Goal: Task Accomplishment & Management: Complete application form

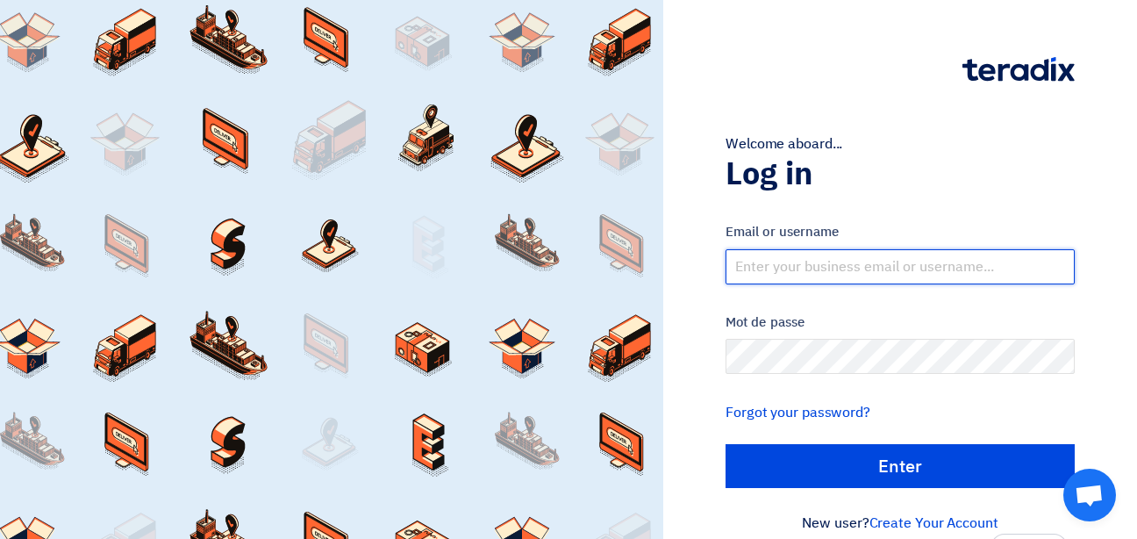
click at [743, 263] on input "text" at bounding box center [900, 266] width 349 height 35
type input "[EMAIL_ADDRESS][DOMAIN_NAME]"
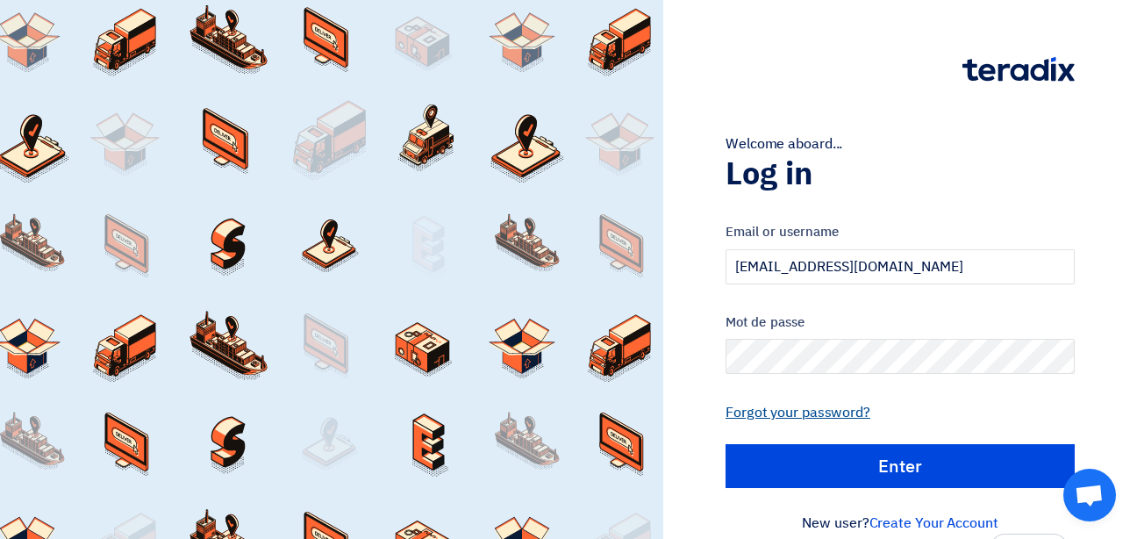
click at [779, 406] on link "Forgot your password?" at bounding box center [798, 412] width 145 height 21
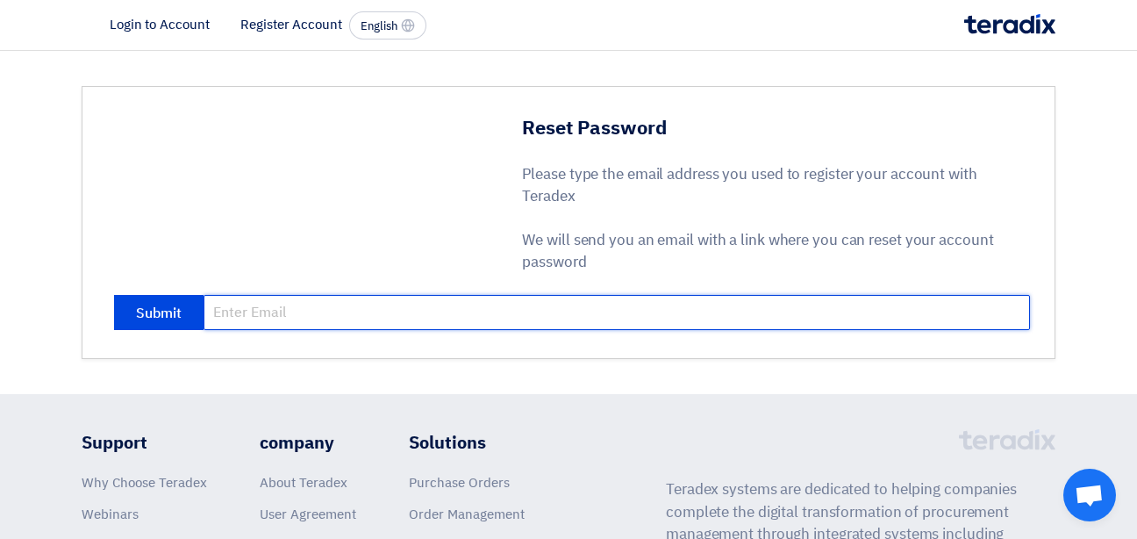
click at [290, 309] on input "email" at bounding box center [617, 312] width 826 height 35
type input "[EMAIL_ADDRESS][DOMAIN_NAME]"
click at [114, 295] on button "Submit" at bounding box center [158, 312] width 89 height 35
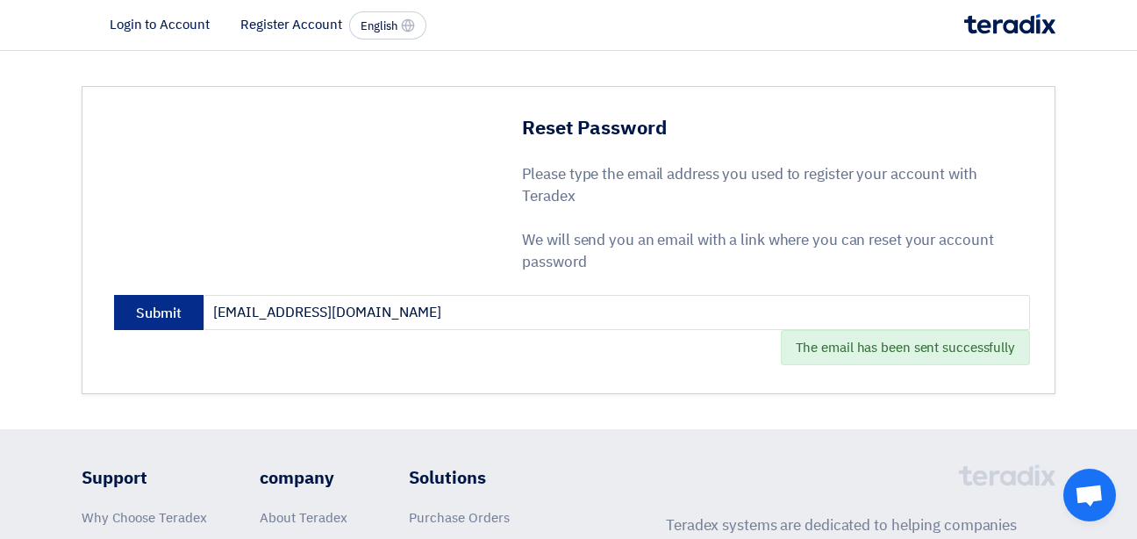
click at [155, 313] on button "Submit" at bounding box center [158, 312] width 89 height 35
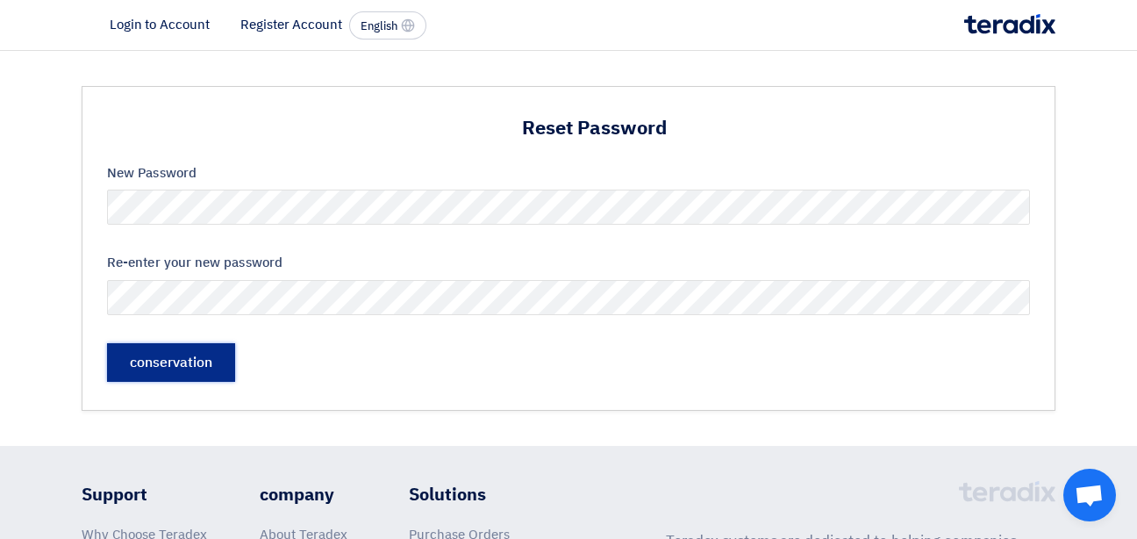
click at [161, 359] on input "حفظ" at bounding box center [171, 362] width 128 height 39
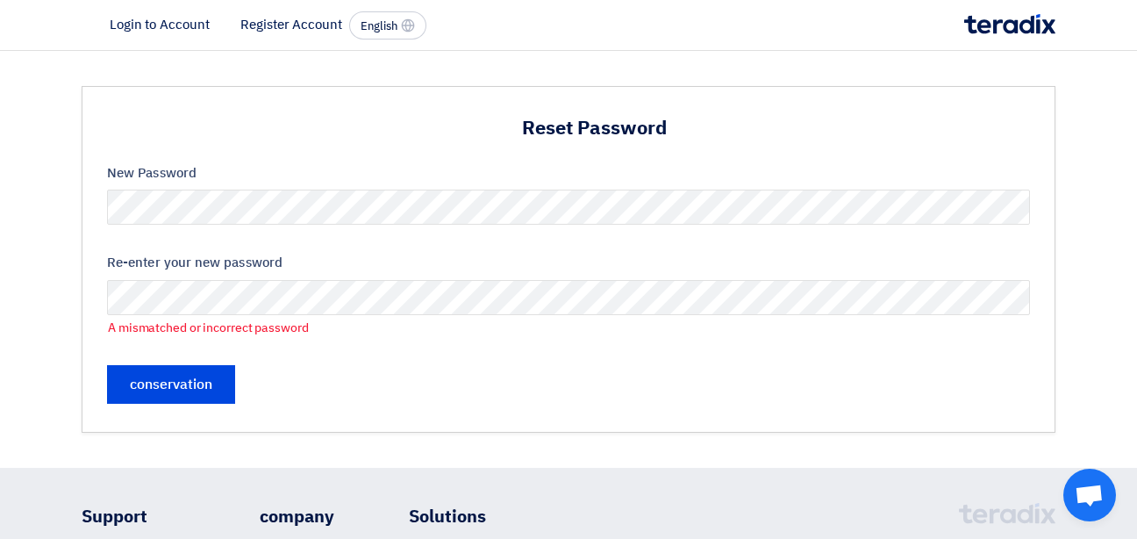
click at [533, 238] on form "New Password Re-enter your new password A mismatched or incorrect password حفظ" at bounding box center [568, 283] width 923 height 240
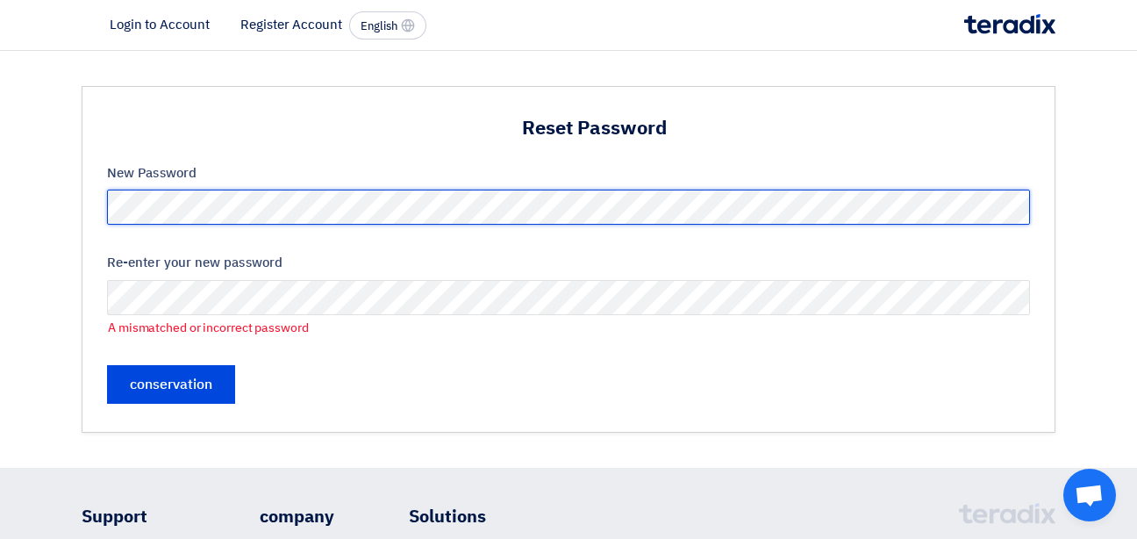
click at [91, 197] on div "Reset Password New Password Re-enter your new password A mismatched or incorrec…" at bounding box center [569, 259] width 974 height 347
click at [116, 182] on div "New Password" at bounding box center [568, 194] width 923 height 62
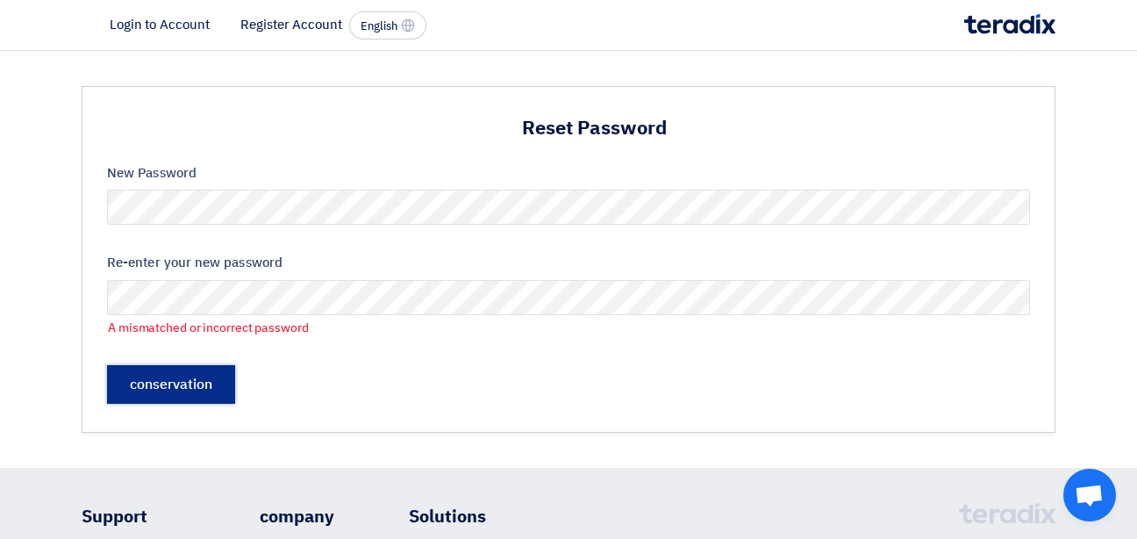
click at [211, 387] on input "حفظ" at bounding box center [171, 384] width 128 height 39
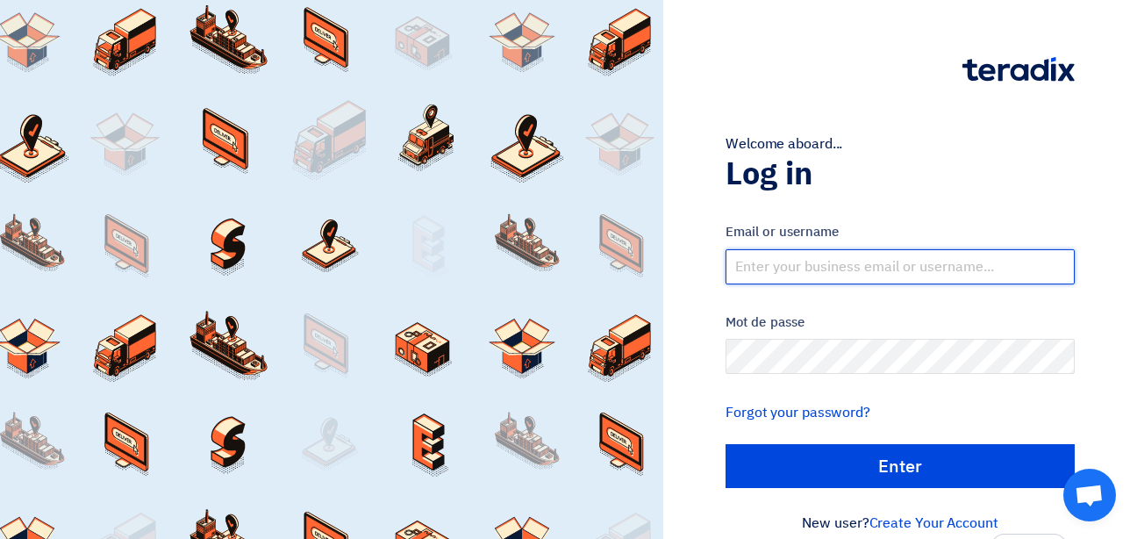
click at [832, 263] on input "text" at bounding box center [900, 266] width 349 height 35
type input "pgb@gulfbattery.com"
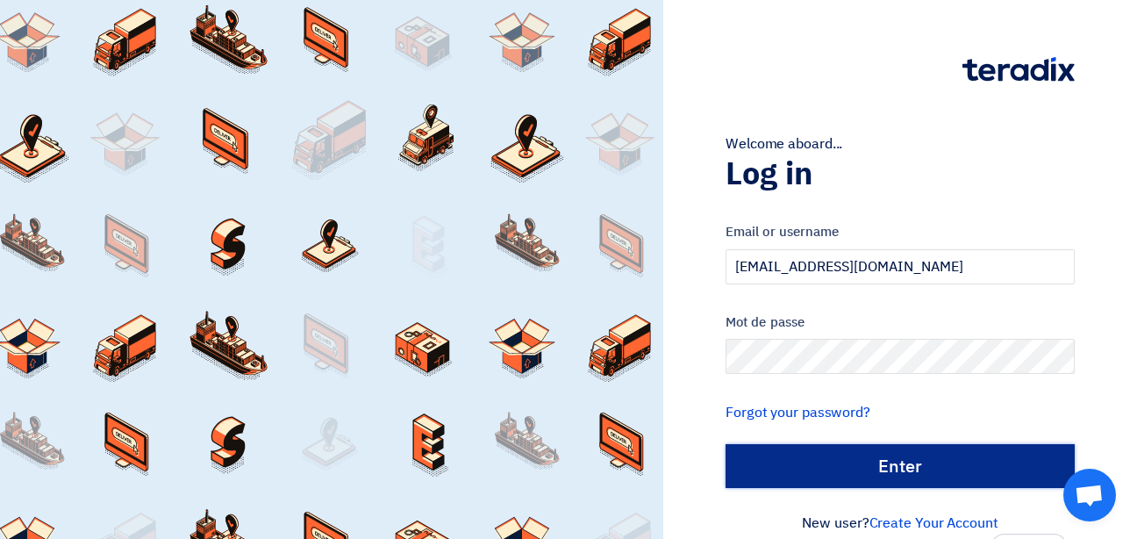
click at [890, 461] on input "Enter" at bounding box center [900, 466] width 349 height 44
type input "Sign in"
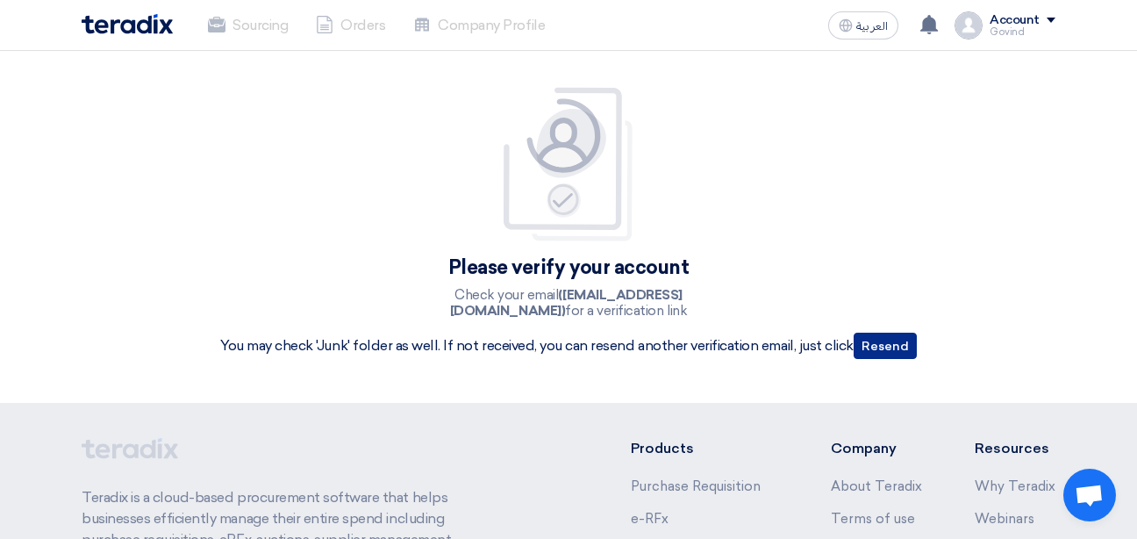
click at [877, 346] on button "Resend" at bounding box center [885, 346] width 63 height 26
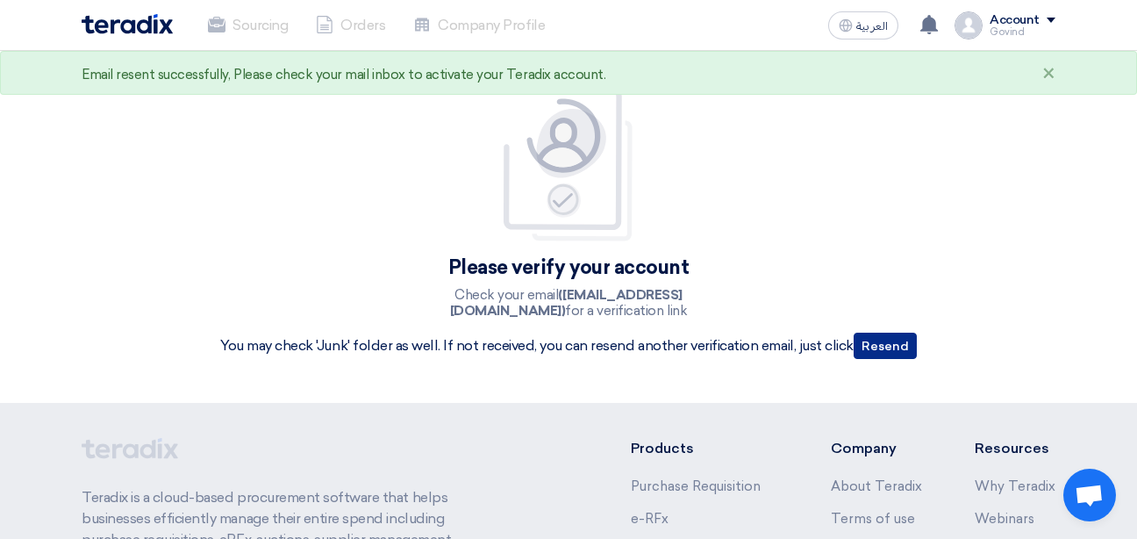
click at [877, 346] on button "Resend" at bounding box center [885, 346] width 63 height 26
click at [696, 75] on div "Email resent successfully, Please check your mail inbox to activate your Teradi…" at bounding box center [569, 74] width 974 height 21
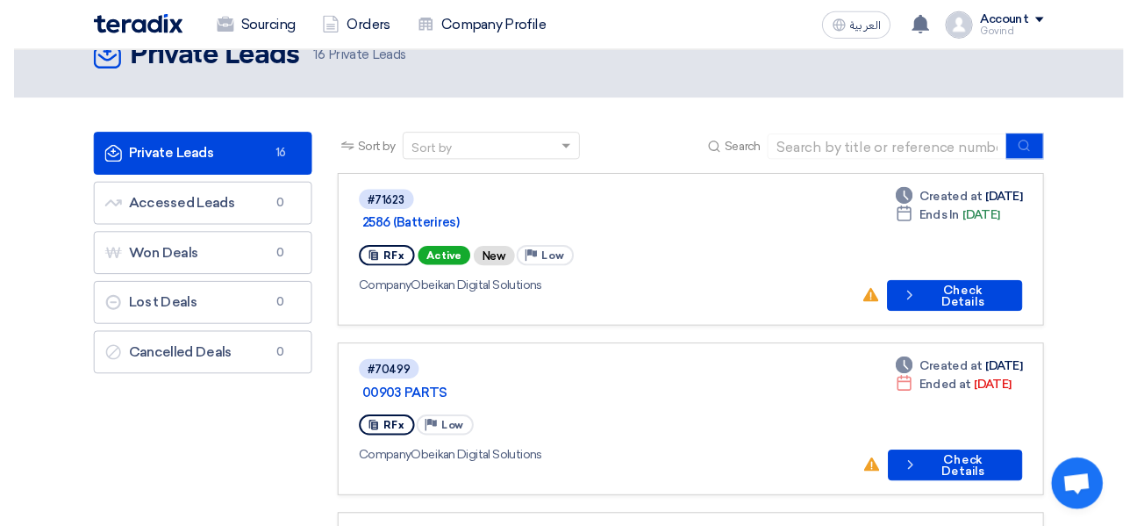
scroll to position [35, 0]
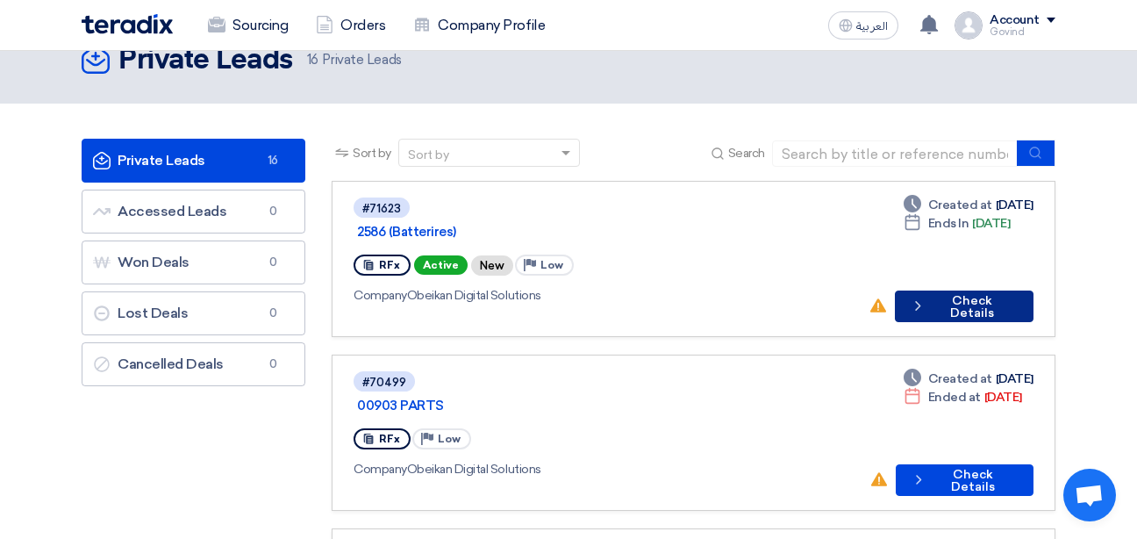
click at [937, 291] on button "Check details Check Details" at bounding box center [964, 306] width 139 height 32
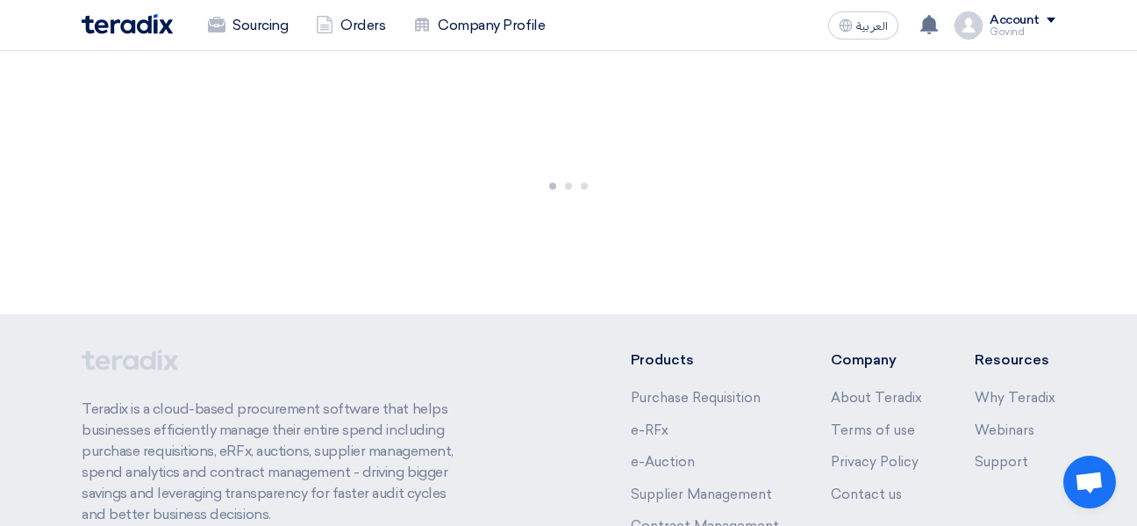
click at [937, 291] on div at bounding box center [568, 182] width 1137 height 263
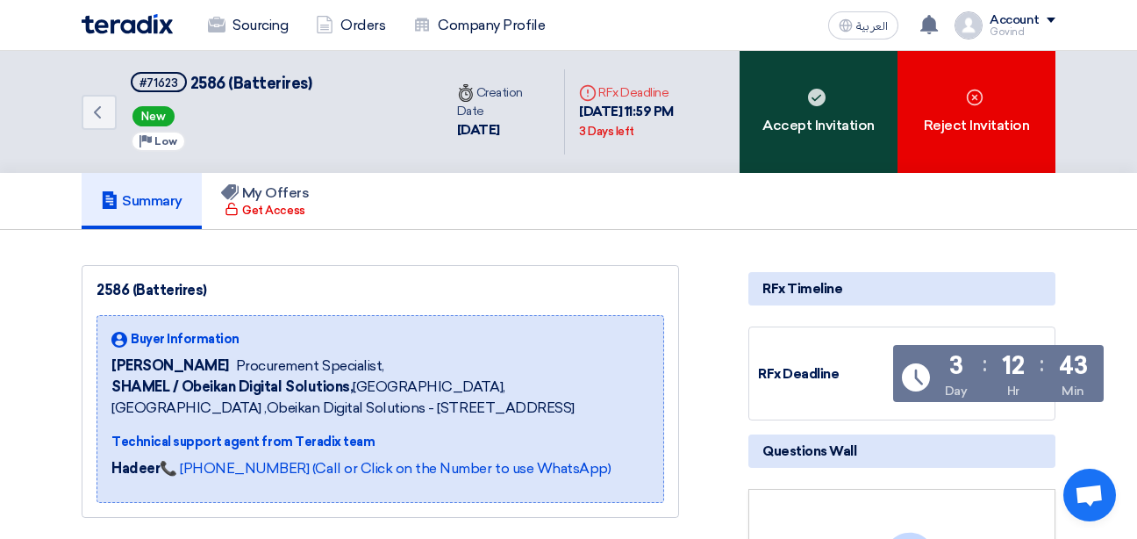
click at [800, 113] on div "Accept Invitation" at bounding box center [819, 112] width 158 height 122
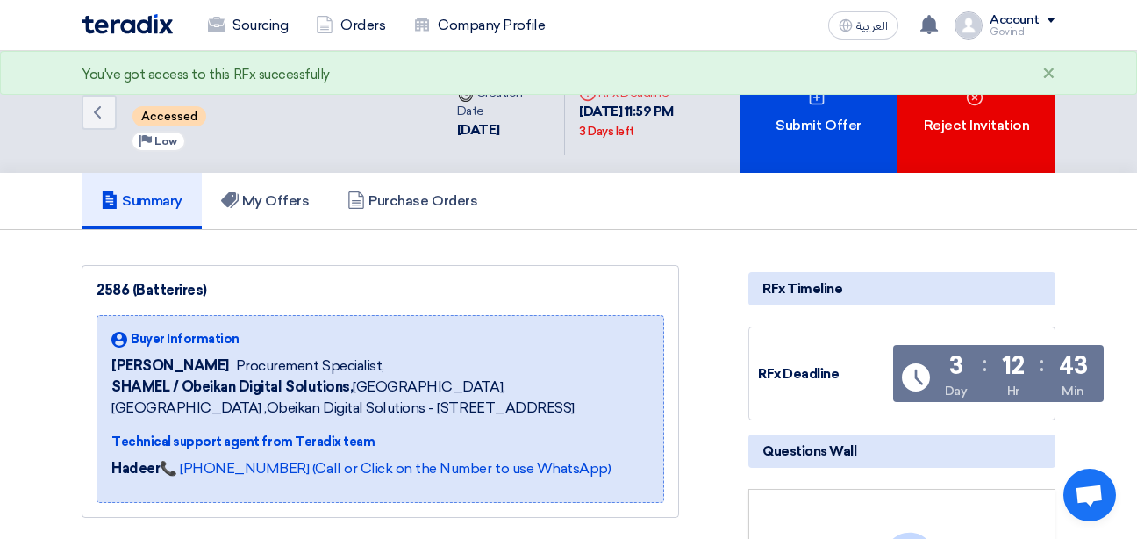
click at [800, 113] on div "Submit Offer" at bounding box center [819, 112] width 158 height 122
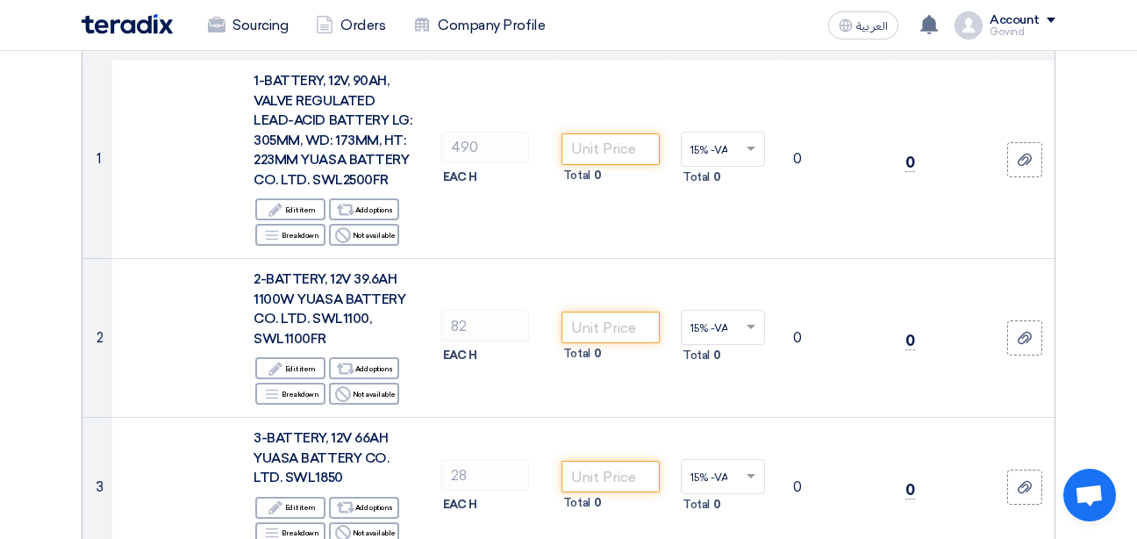
scroll to position [163, 0]
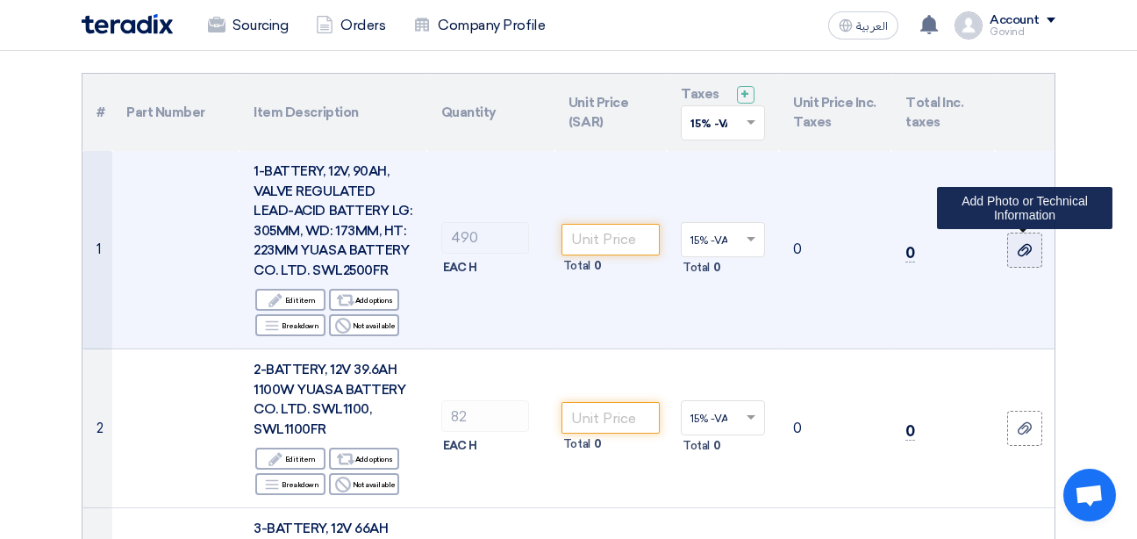
click at [1027, 247] on use at bounding box center [1025, 250] width 14 height 12
click at [0, 0] on input "file" at bounding box center [0, 0] width 0 height 0
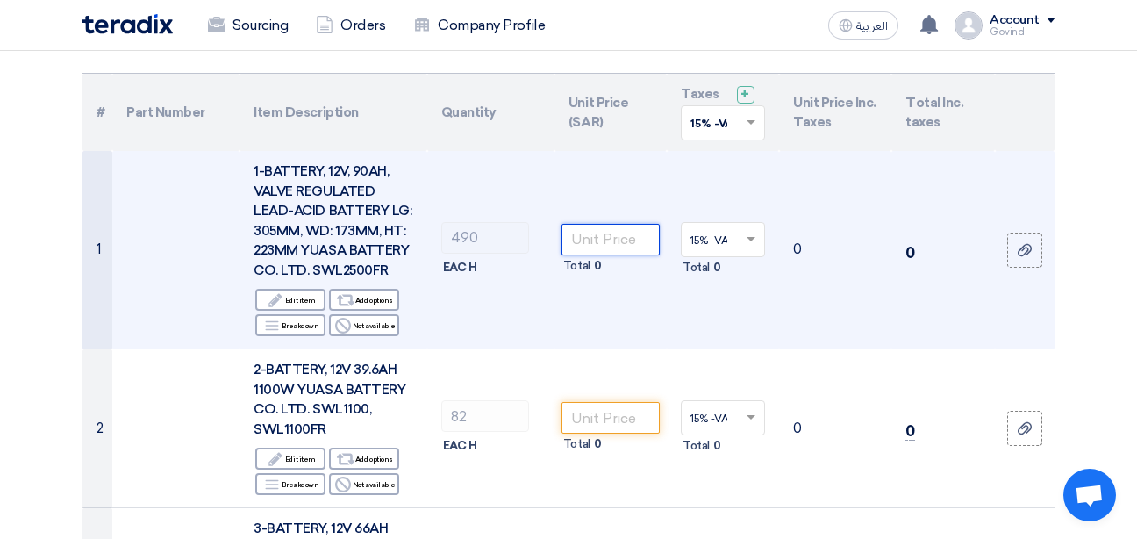
click at [622, 234] on input "number" at bounding box center [611, 240] width 98 height 32
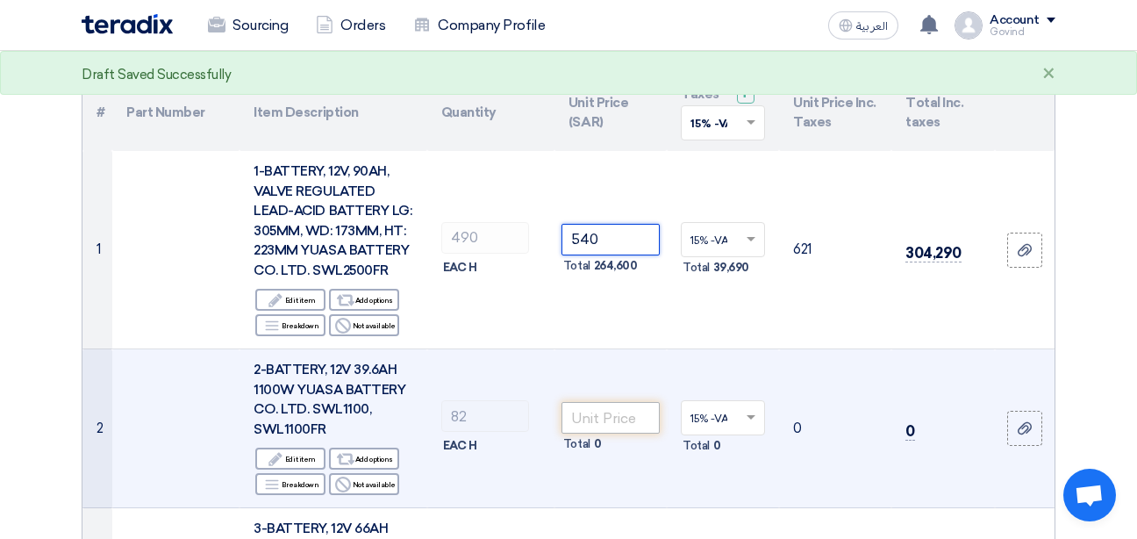
type input "540"
click at [634, 416] on input "number" at bounding box center [611, 418] width 98 height 32
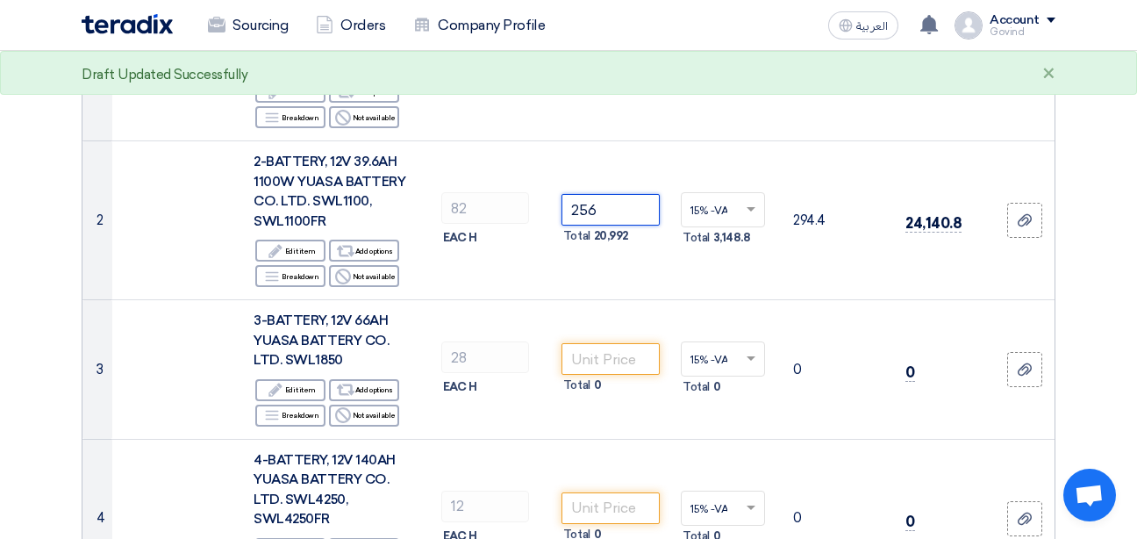
scroll to position [376, 0]
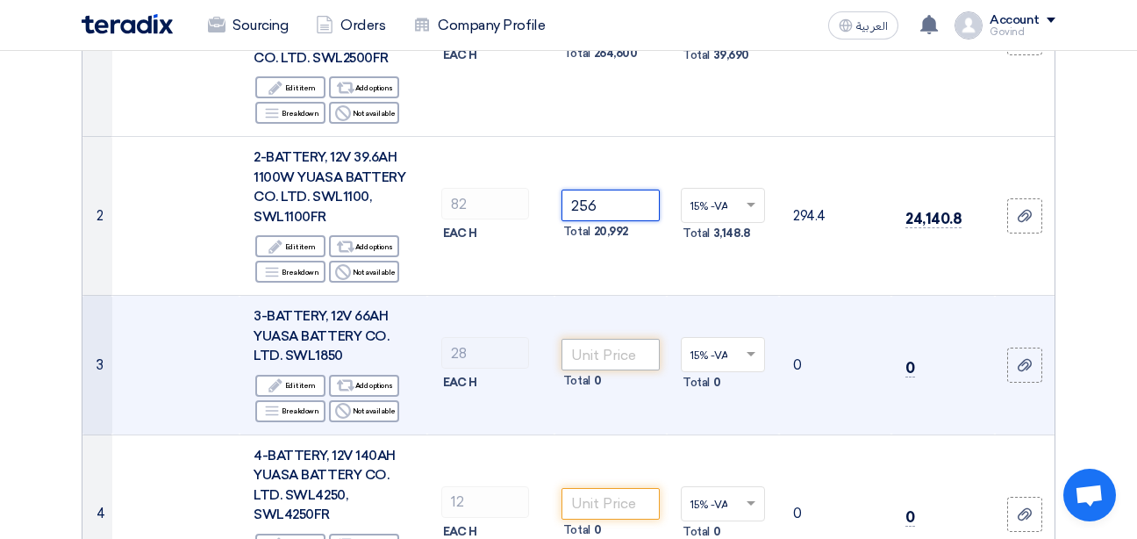
type input "256"
click at [589, 358] on input "number" at bounding box center [611, 355] width 98 height 32
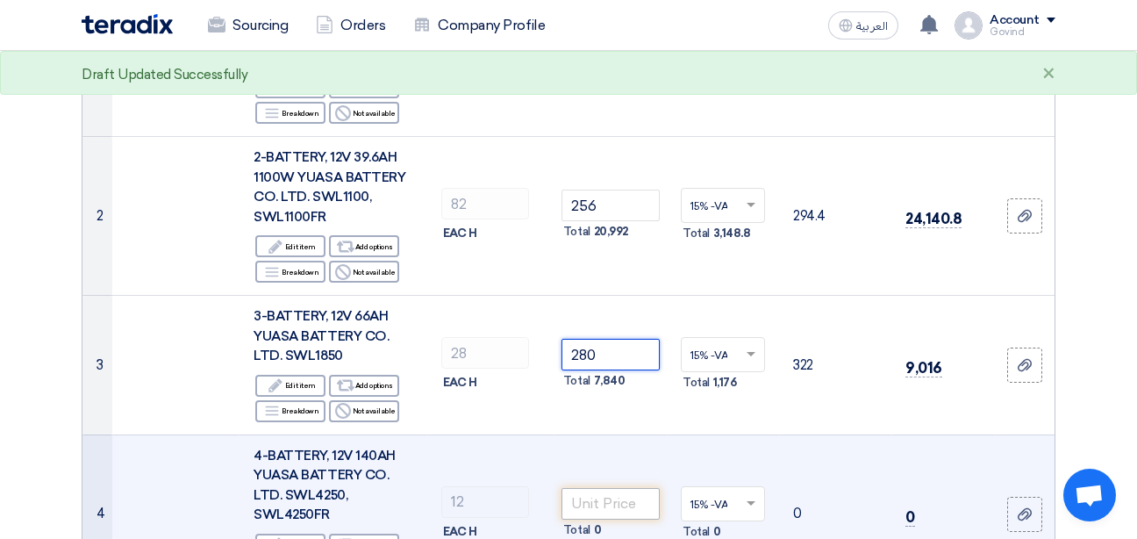
type input "280"
click at [624, 510] on input "number" at bounding box center [611, 504] width 98 height 32
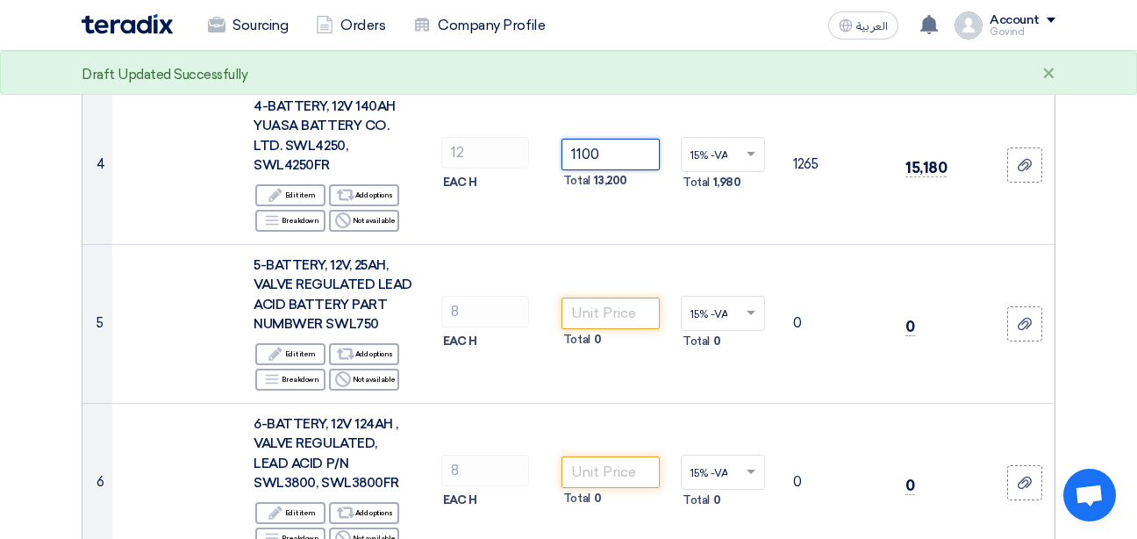
scroll to position [733, 0]
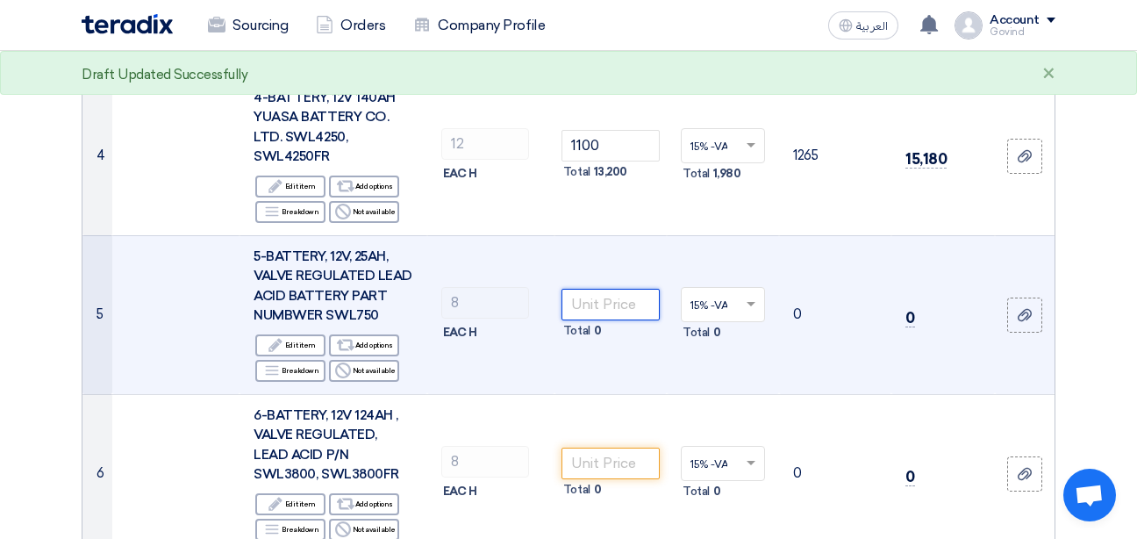
click at [610, 310] on input "number" at bounding box center [611, 305] width 98 height 32
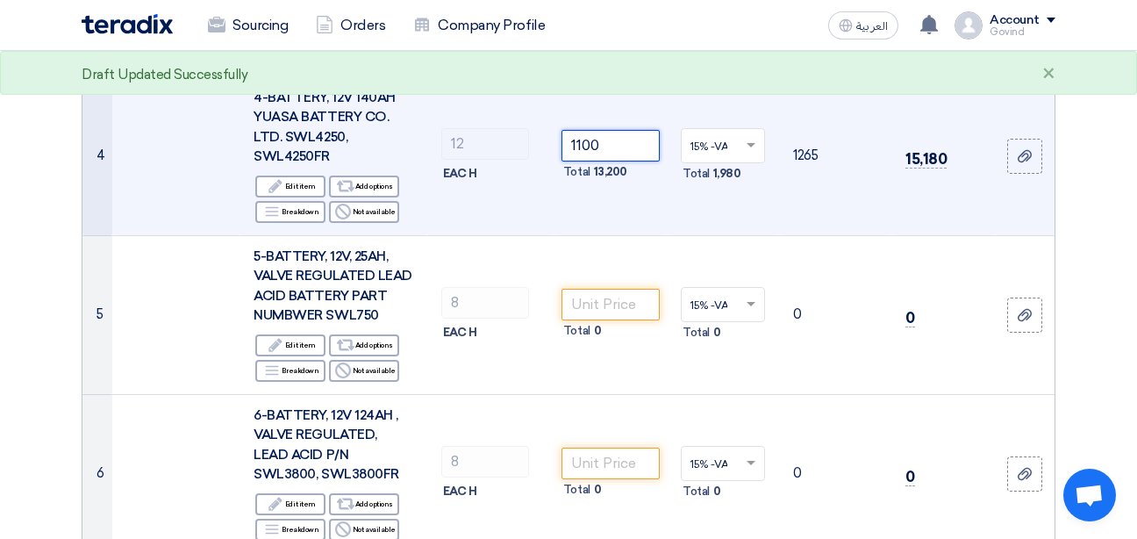
click at [590, 152] on input "1100" at bounding box center [611, 146] width 98 height 32
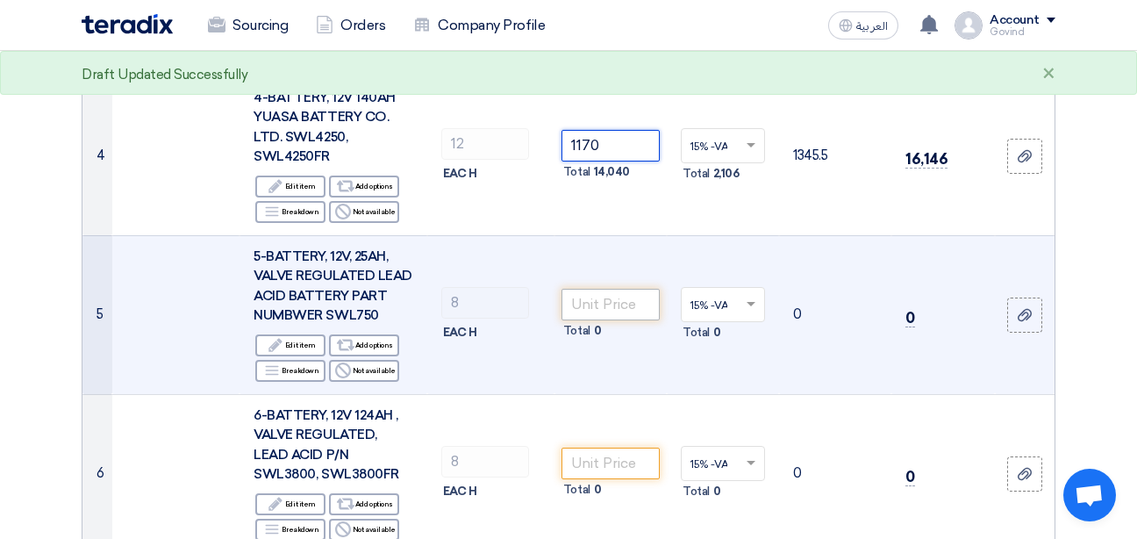
type input "1170"
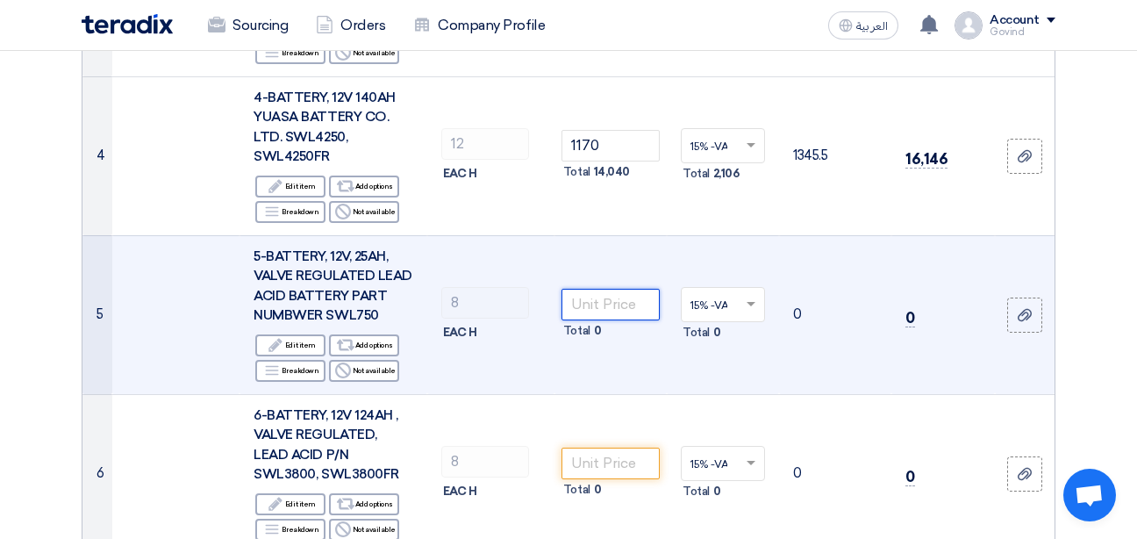
drag, startPoint x: 603, startPoint y: 312, endPoint x: 593, endPoint y: 307, distance: 11.0
drag, startPoint x: 593, startPoint y: 307, endPoint x: 570, endPoint y: 305, distance: 22.9
click at [570, 305] on input "number" at bounding box center [611, 305] width 98 height 32
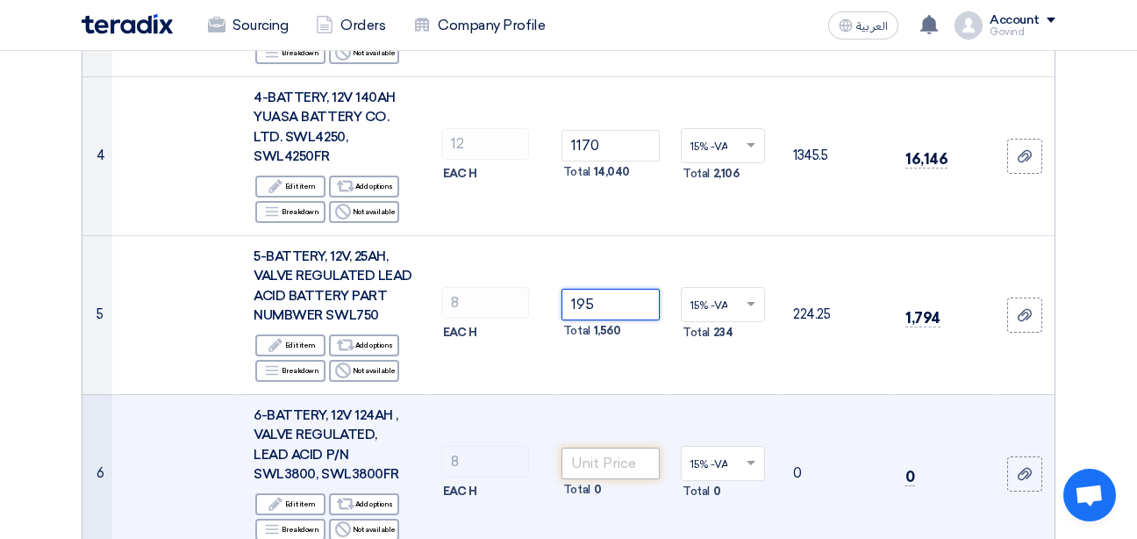
type input "195"
drag, startPoint x: 583, startPoint y: 455, endPoint x: 628, endPoint y: 461, distance: 45.2
click at [628, 461] on input "number" at bounding box center [611, 463] width 98 height 32
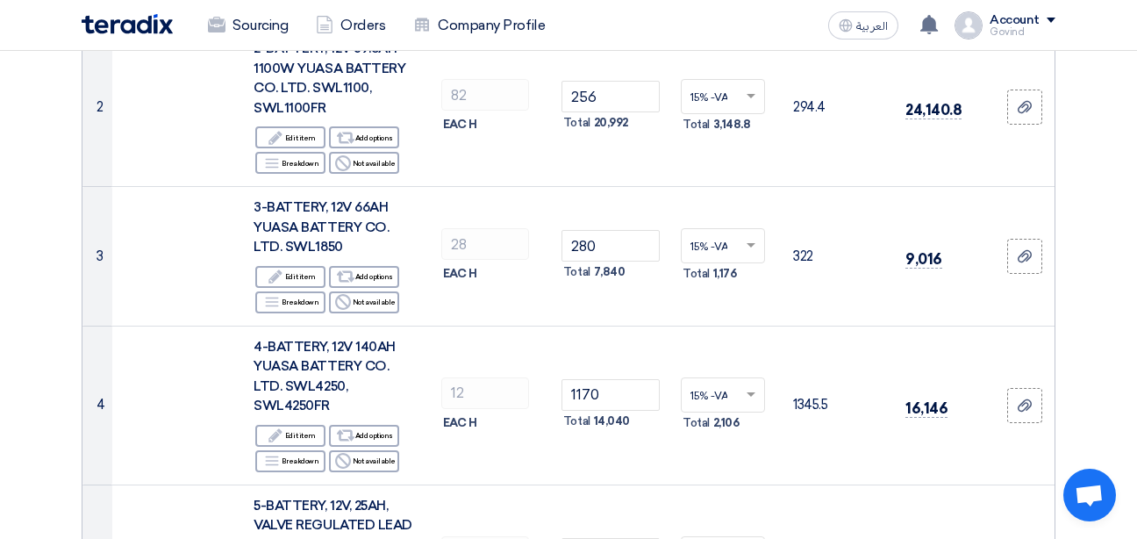
scroll to position [385, 0]
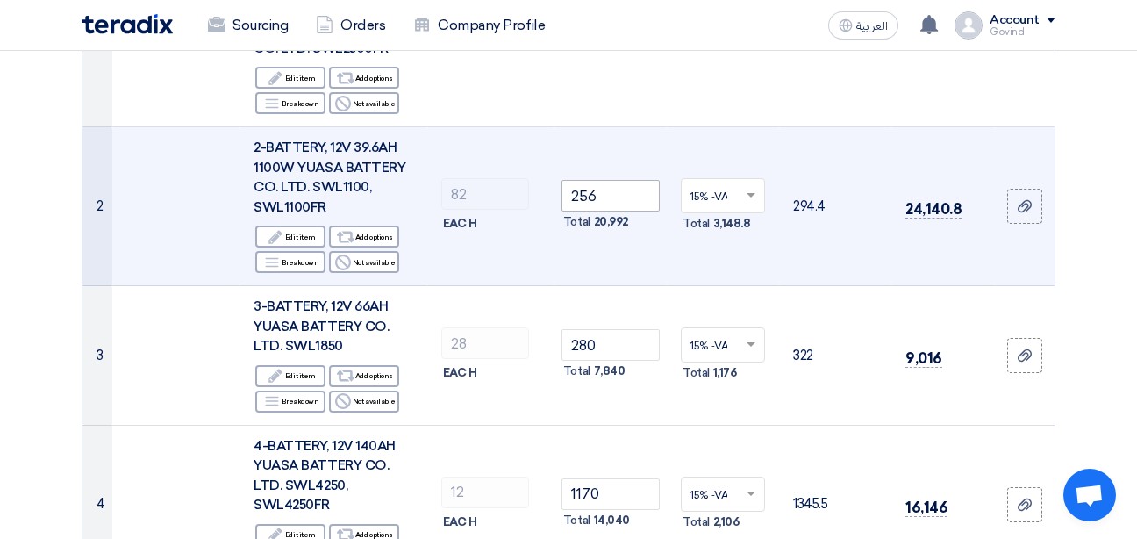
type input "970"
click at [594, 192] on input "256" at bounding box center [611, 196] width 98 height 32
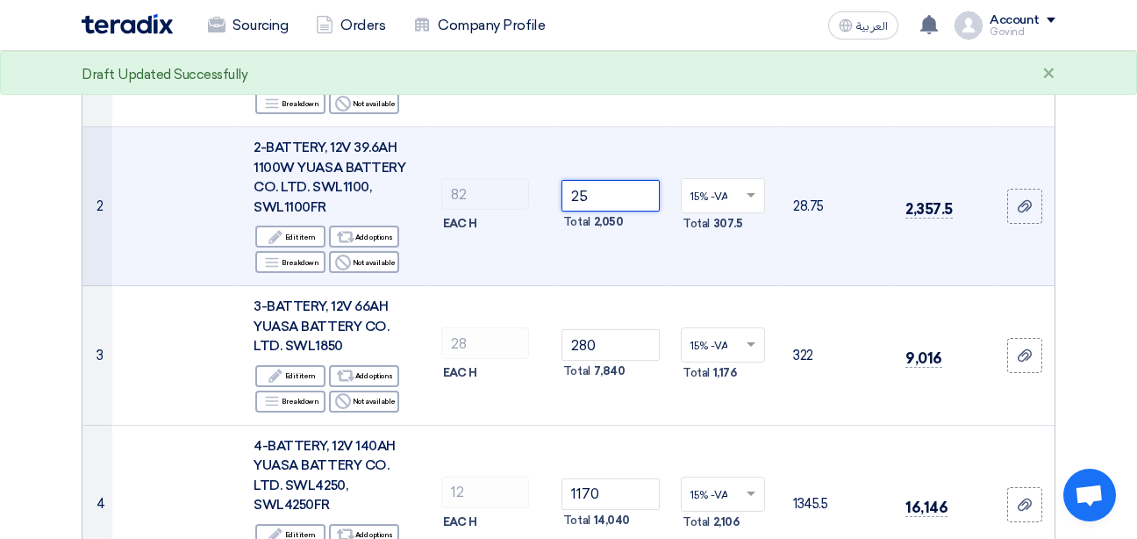
type input "2"
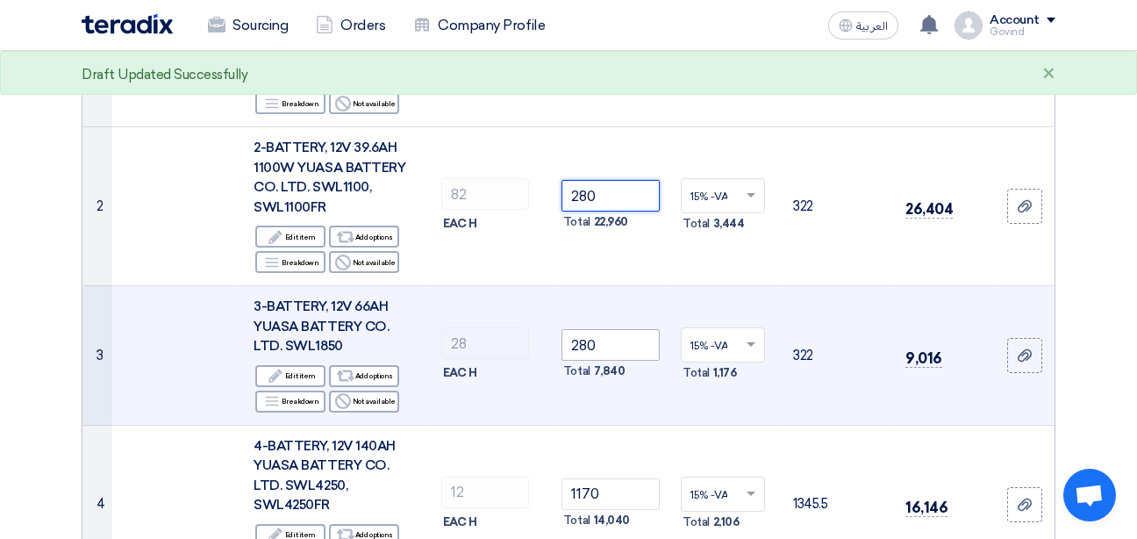
type input "280"
click at [596, 347] on input "280" at bounding box center [611, 345] width 98 height 32
drag, startPoint x: 596, startPoint y: 347, endPoint x: 571, endPoint y: 343, distance: 25.0
click at [571, 343] on input "280" at bounding box center [611, 345] width 98 height 32
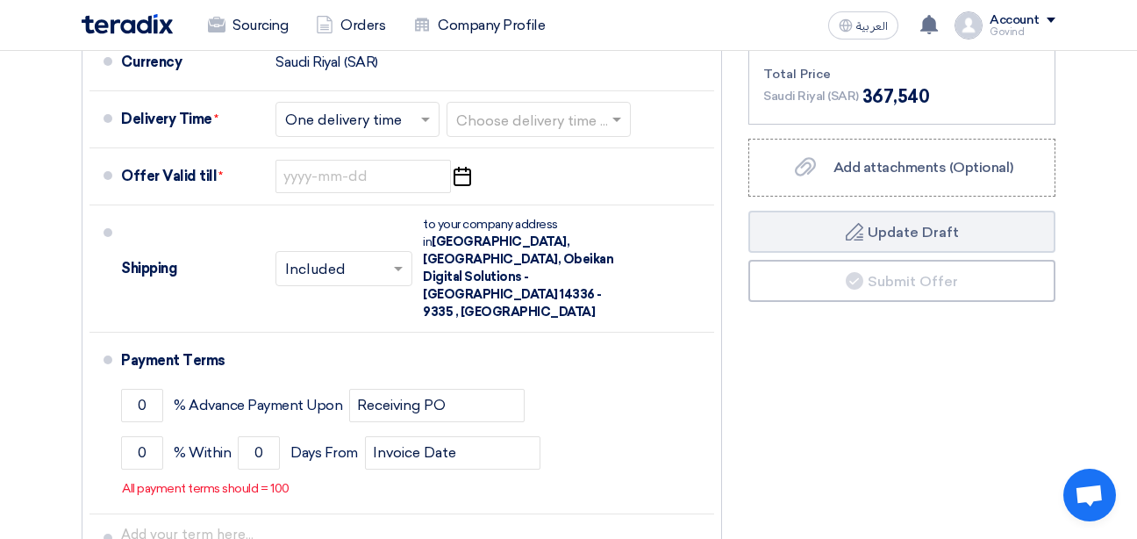
scroll to position [1544, 0]
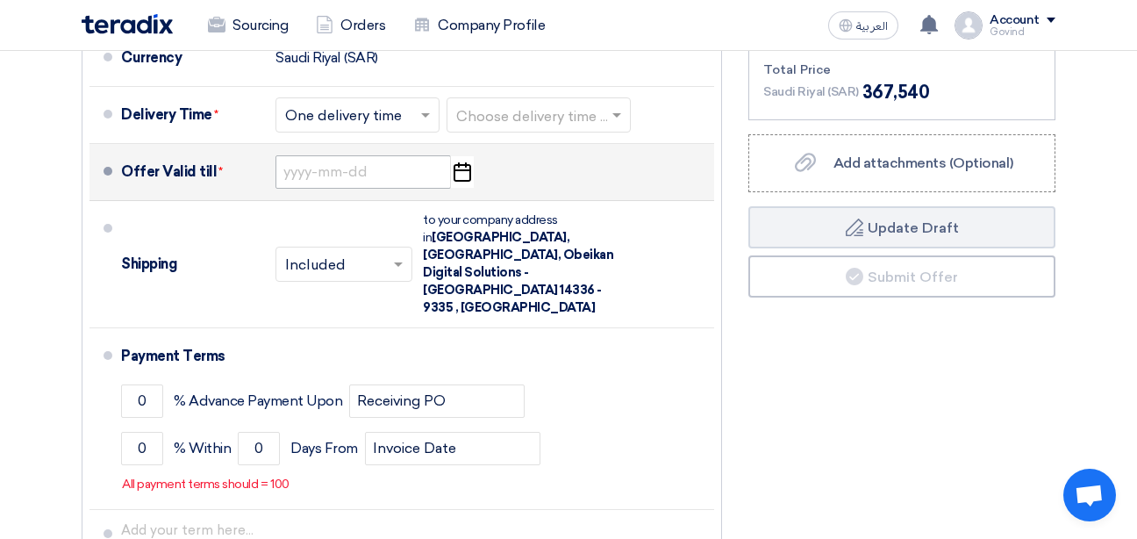
type input "310"
click at [383, 164] on input at bounding box center [362, 171] width 175 height 33
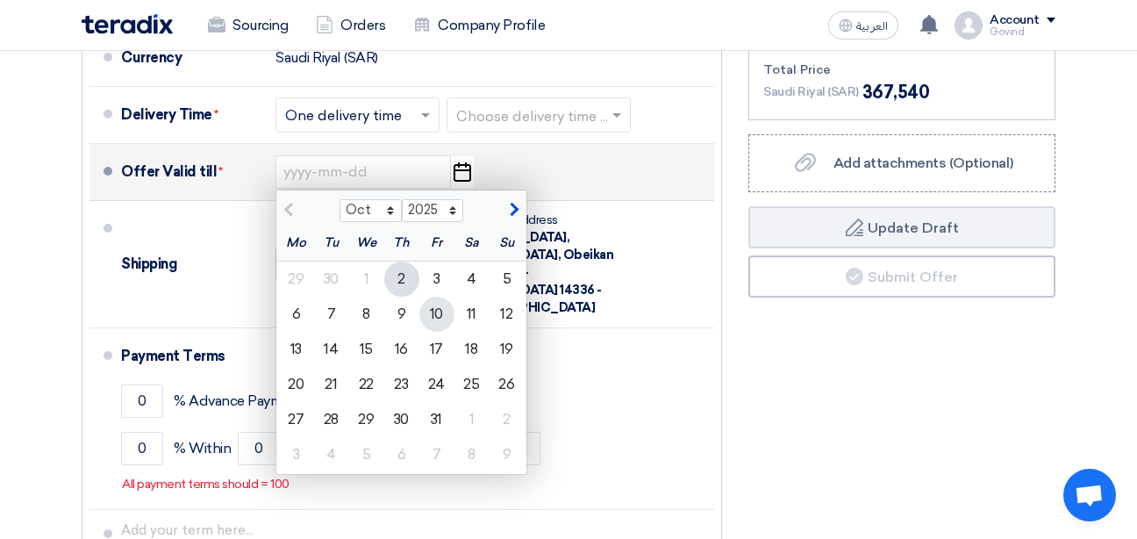
click at [433, 311] on div "10" at bounding box center [436, 314] width 35 height 35
type input "10/10/2025"
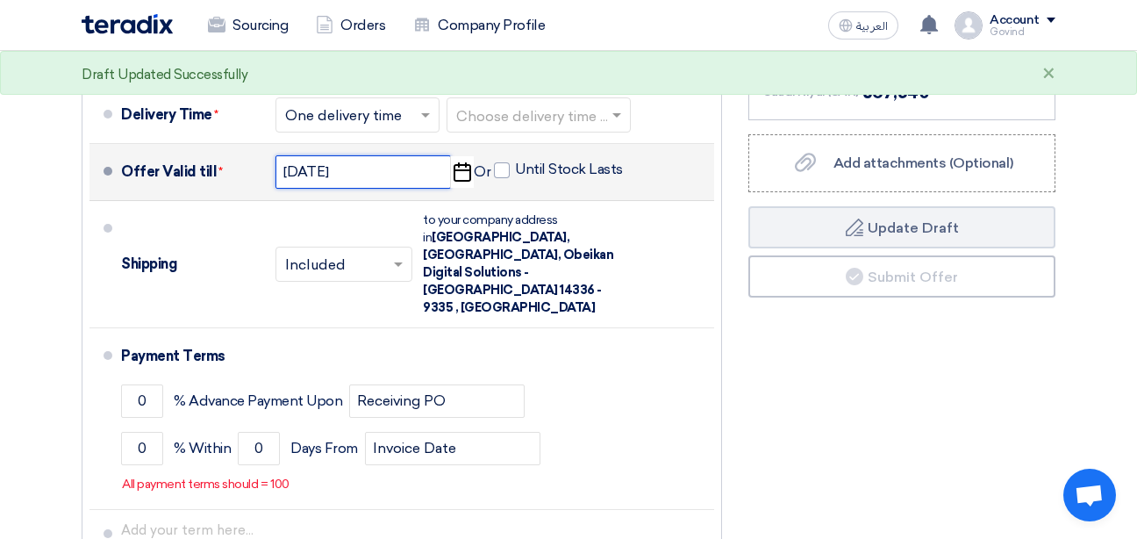
click at [361, 168] on input "10/10/2025" at bounding box center [362, 171] width 175 height 33
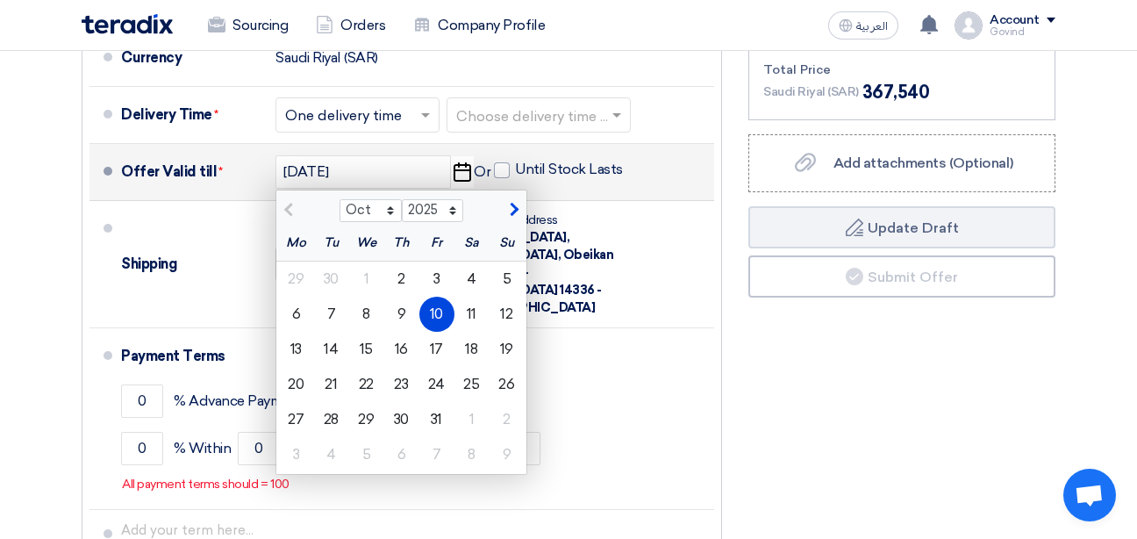
click at [515, 206] on span "button" at bounding box center [512, 210] width 10 height 16
select select "12"
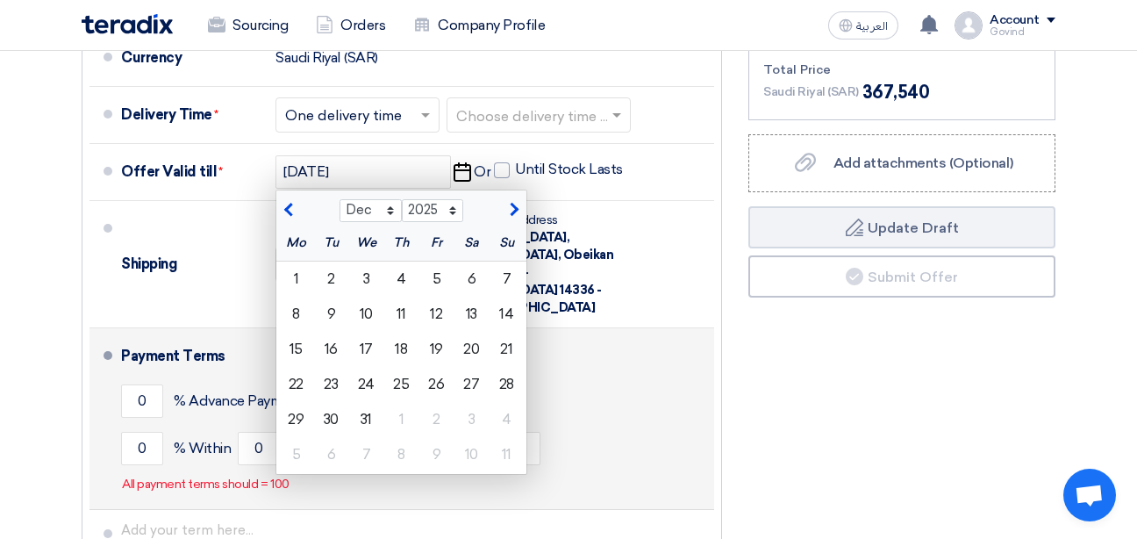
click at [586, 335] on div "Payment Terms" at bounding box center [407, 356] width 572 height 42
click at [554, 335] on div "Payment Terms" at bounding box center [407, 356] width 572 height 42
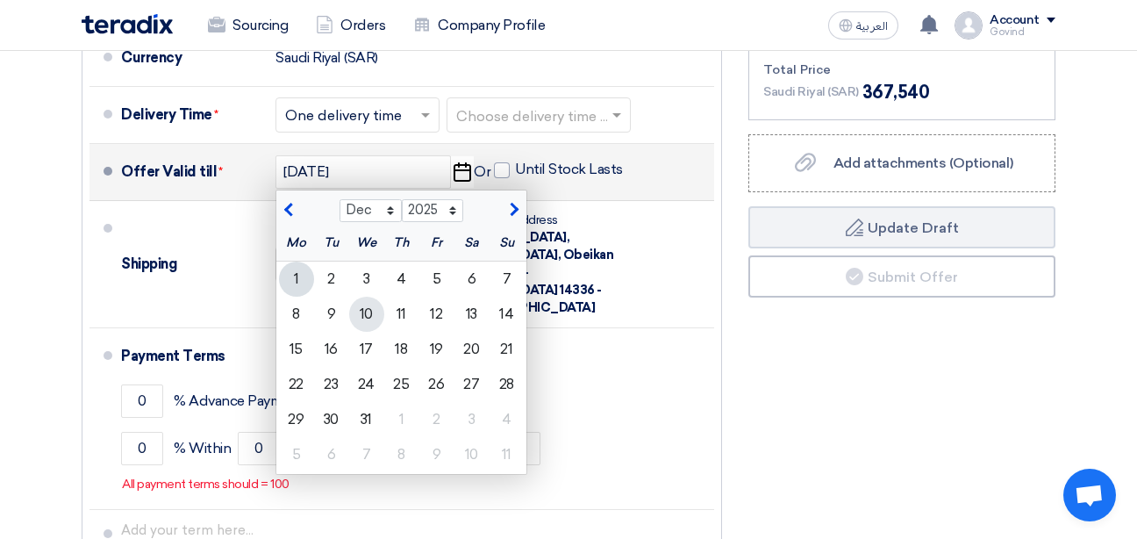
click at [364, 315] on div "10" at bounding box center [366, 314] width 35 height 35
type input "12/10/2025"
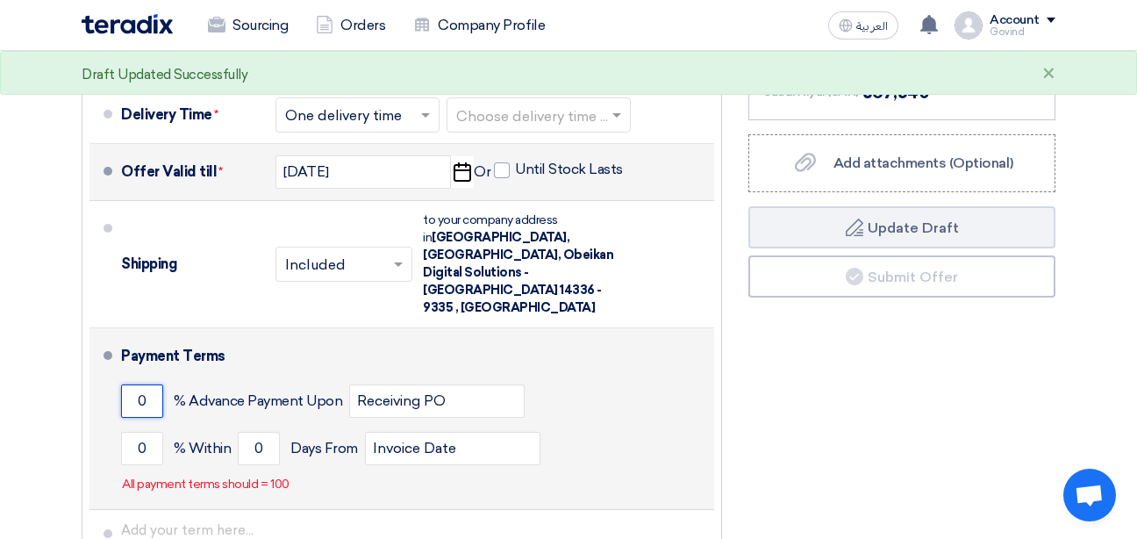
click at [156, 384] on input "0" at bounding box center [142, 400] width 42 height 33
type input "70"
click at [158, 432] on input "0" at bounding box center [142, 448] width 42 height 33
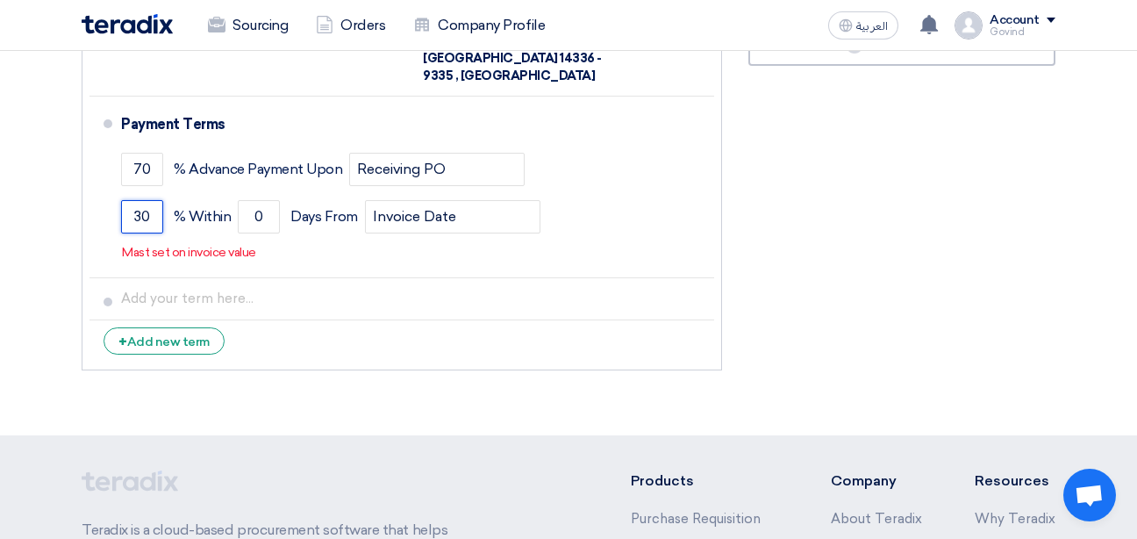
scroll to position [1780, 0]
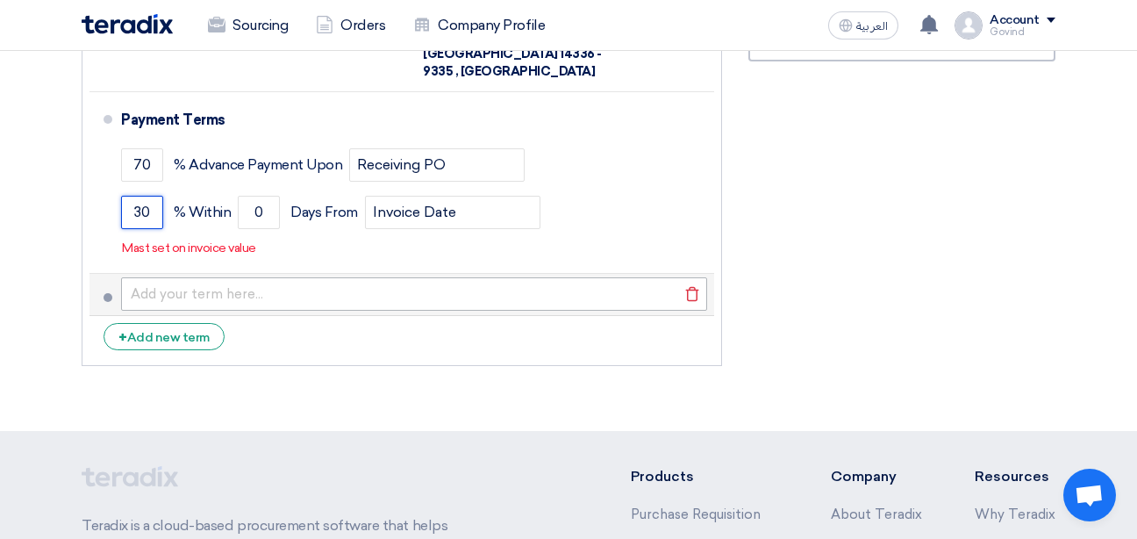
type input "30"
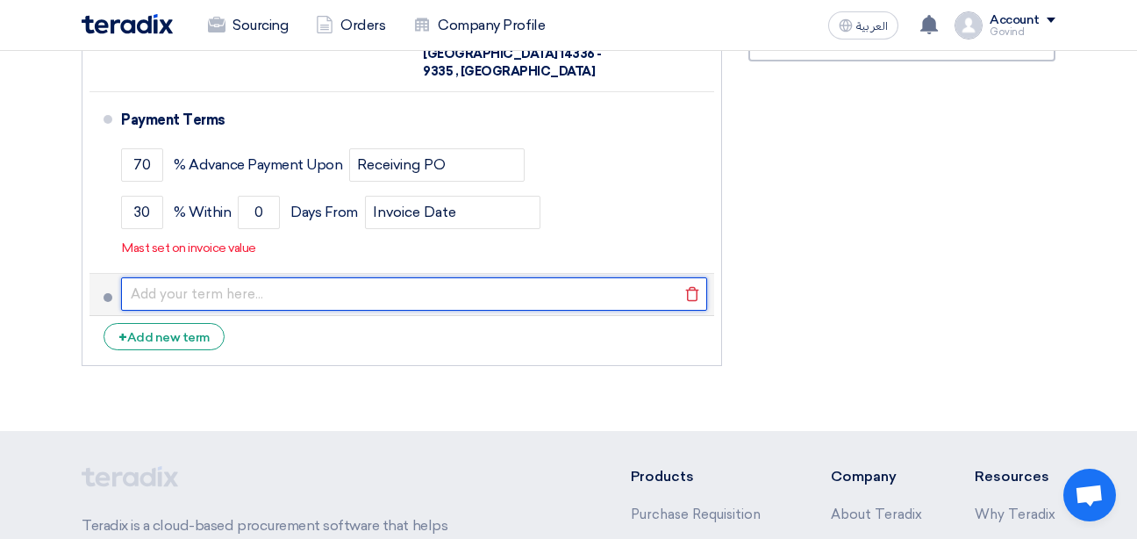
click at [297, 277] on input "text" at bounding box center [414, 293] width 586 height 33
click at [293, 277] on input "text" at bounding box center [414, 293] width 586 height 33
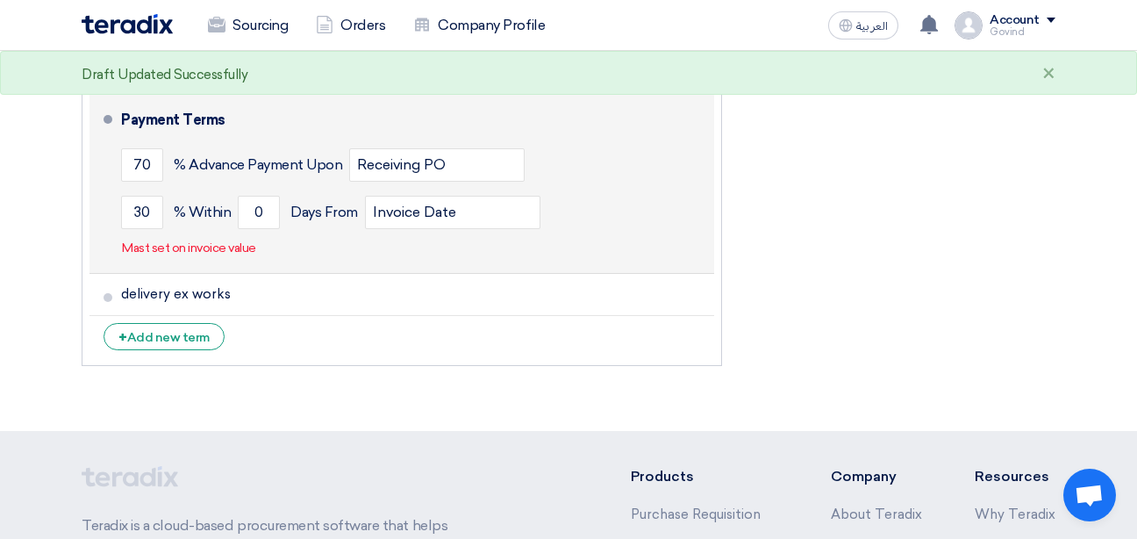
click at [675, 141] on div "70 % Advance Payment Upon Receiving PO" at bounding box center [414, 164] width 586 height 47
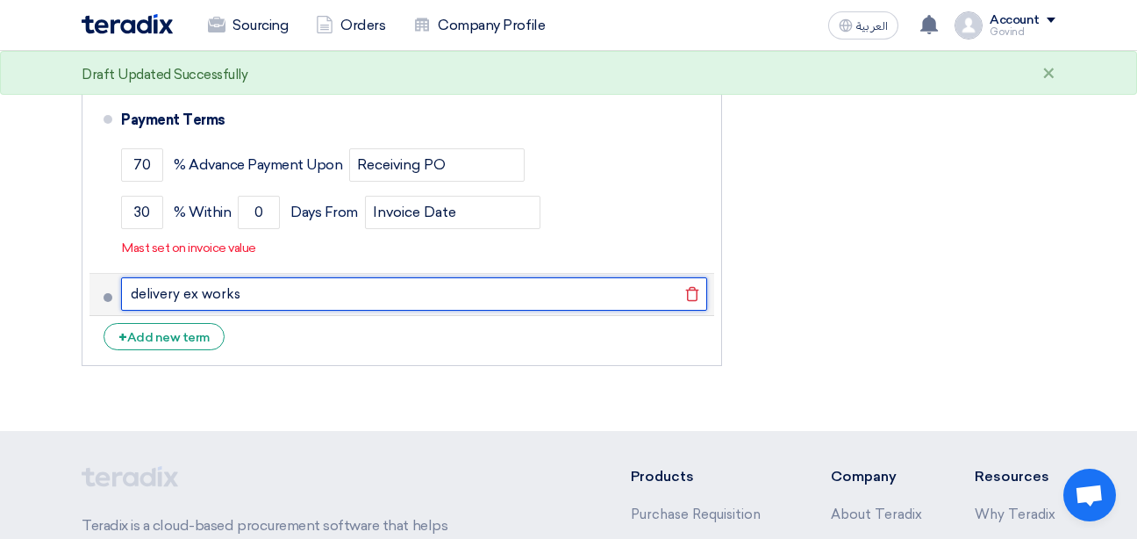
click at [247, 277] on input "delivery ex works" at bounding box center [414, 293] width 586 height 33
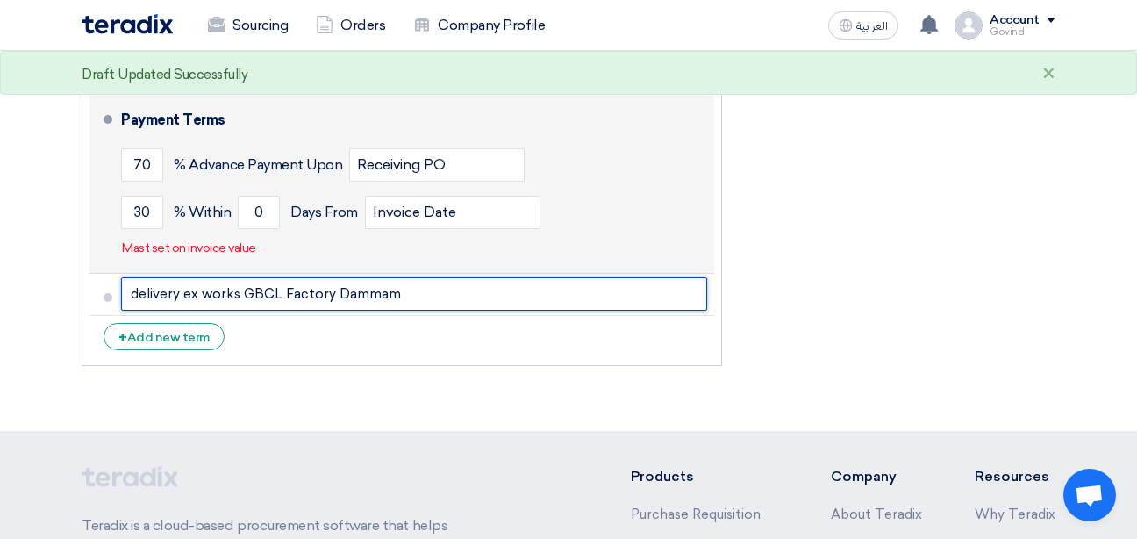
type input "delivery ex works GBCL Factory Dammam"
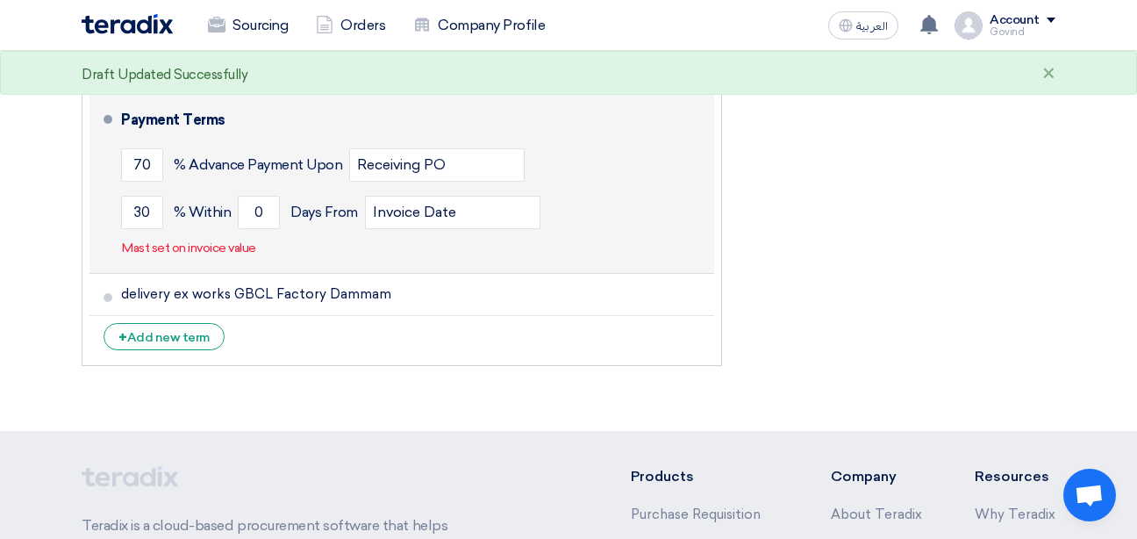
click at [618, 141] on div "70 % Advance Payment Upon Receiving PO" at bounding box center [414, 164] width 586 height 47
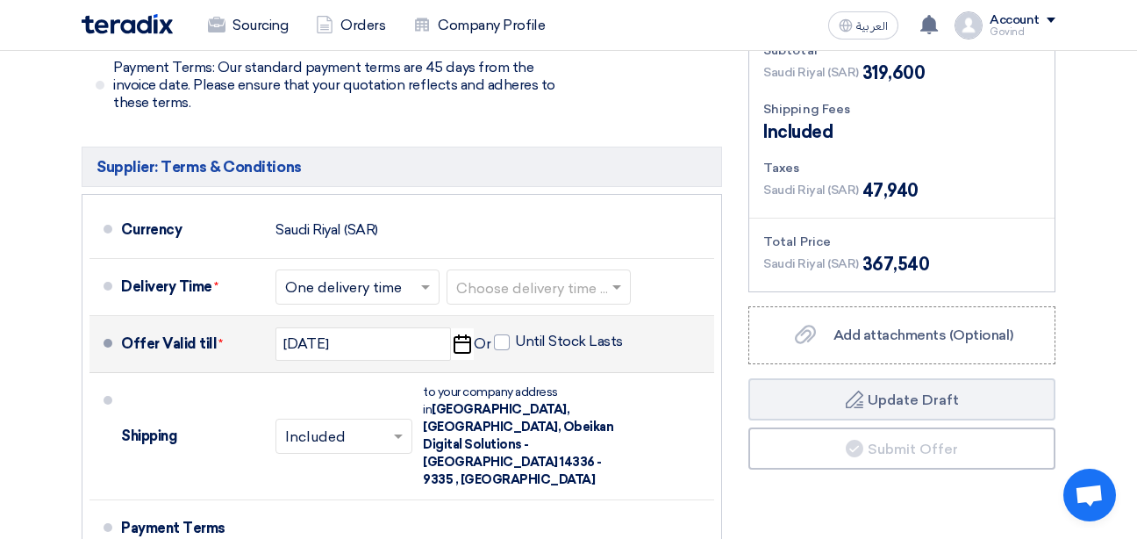
scroll to position [1368, 0]
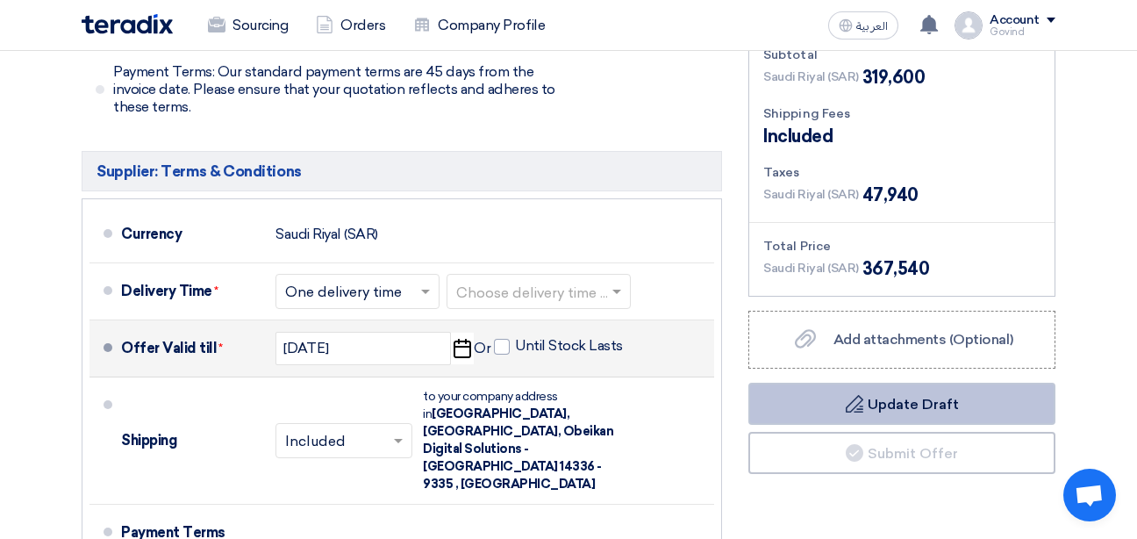
click at [884, 408] on button "Draft Update Draft" at bounding box center [901, 404] width 307 height 42
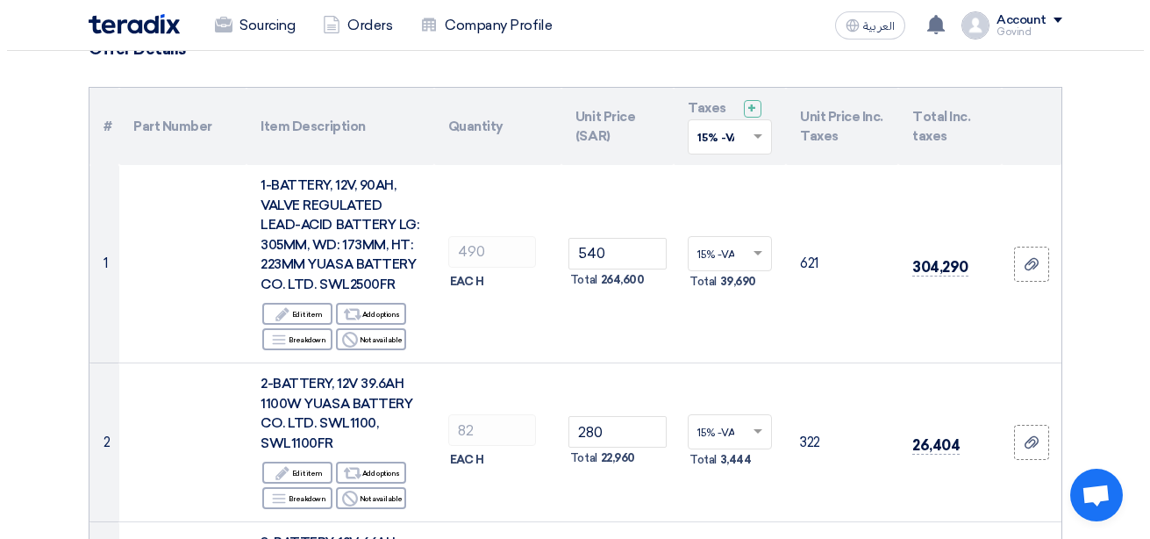
scroll to position [163, 0]
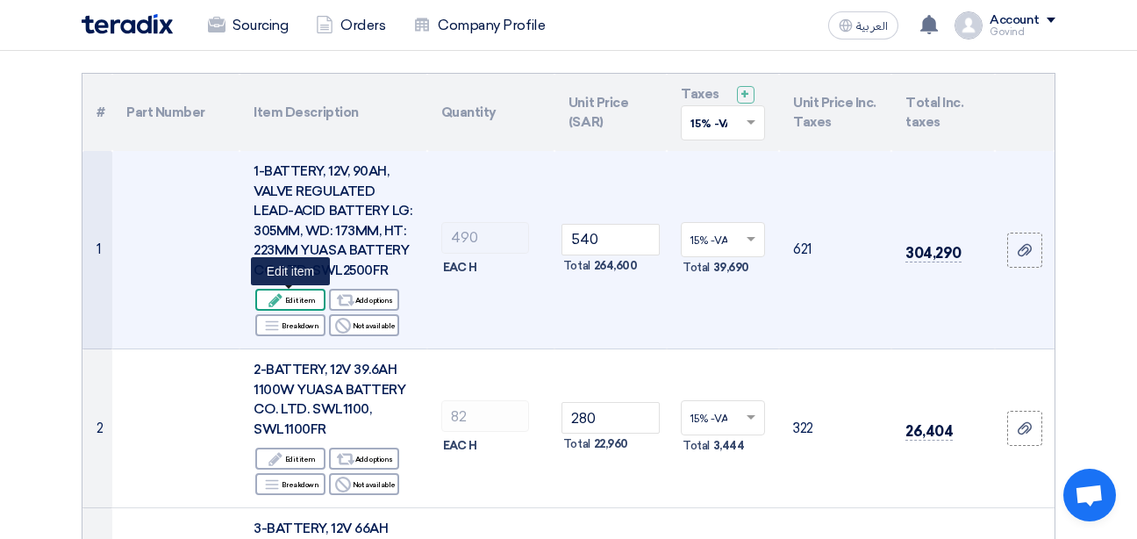
click at [287, 306] on div "Edit Edit item" at bounding box center [290, 300] width 70 height 22
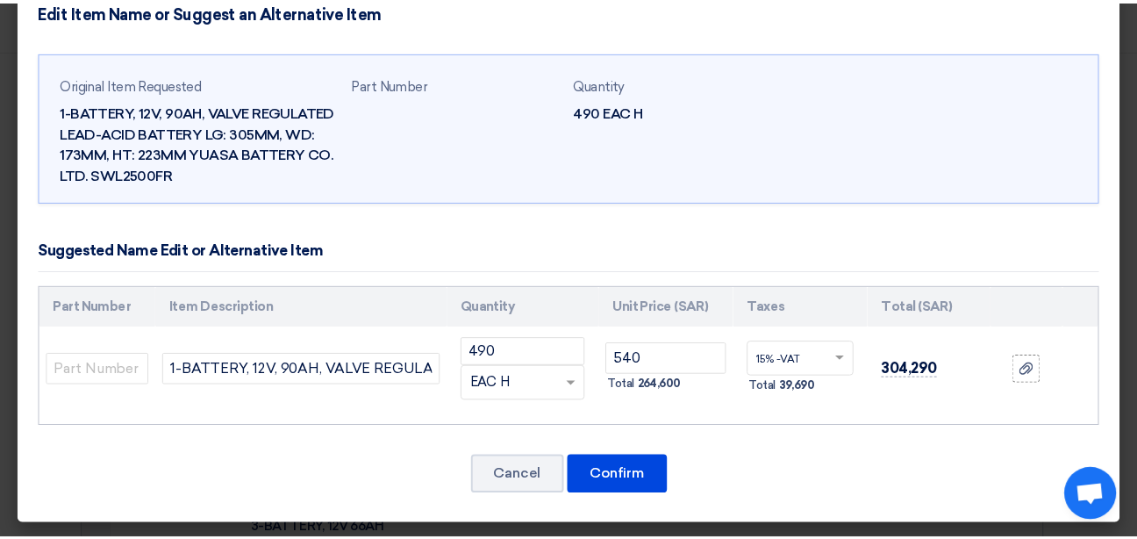
scroll to position [36, 0]
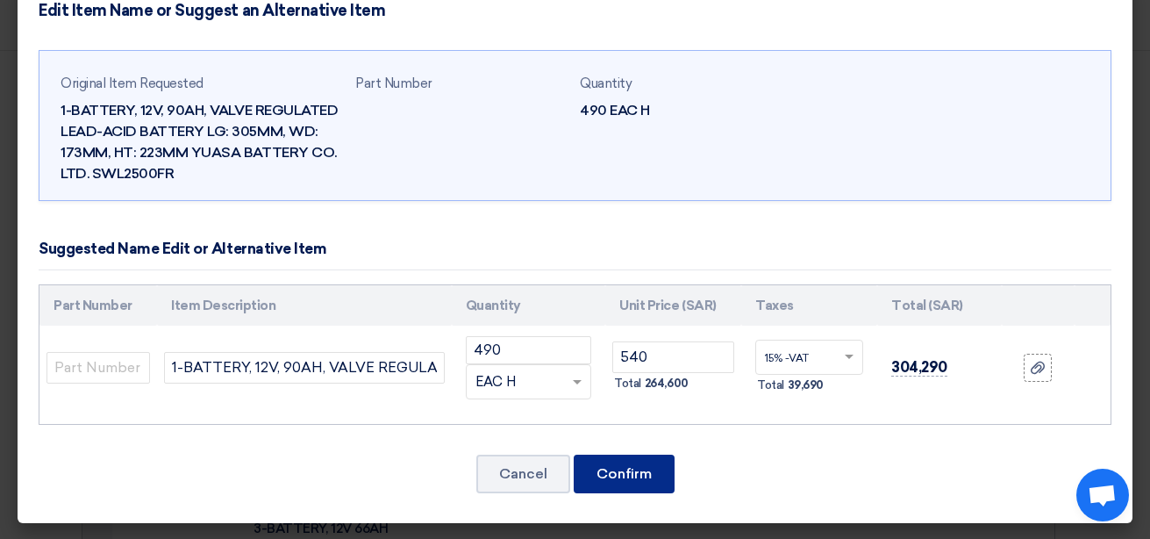
click at [604, 482] on button "Confirm" at bounding box center [624, 473] width 101 height 39
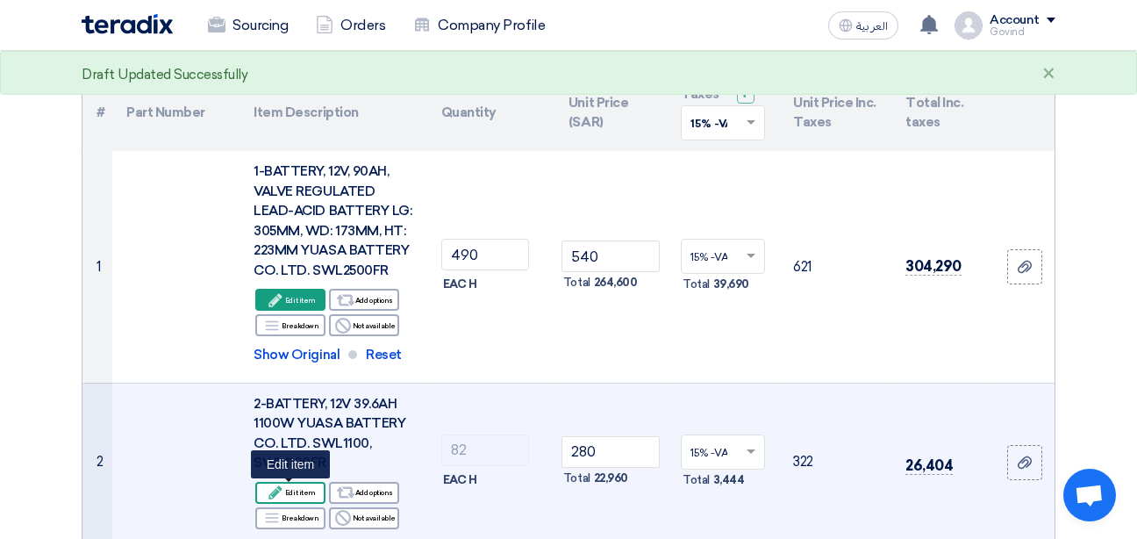
click at [297, 488] on div "Edit Edit item" at bounding box center [290, 493] width 70 height 22
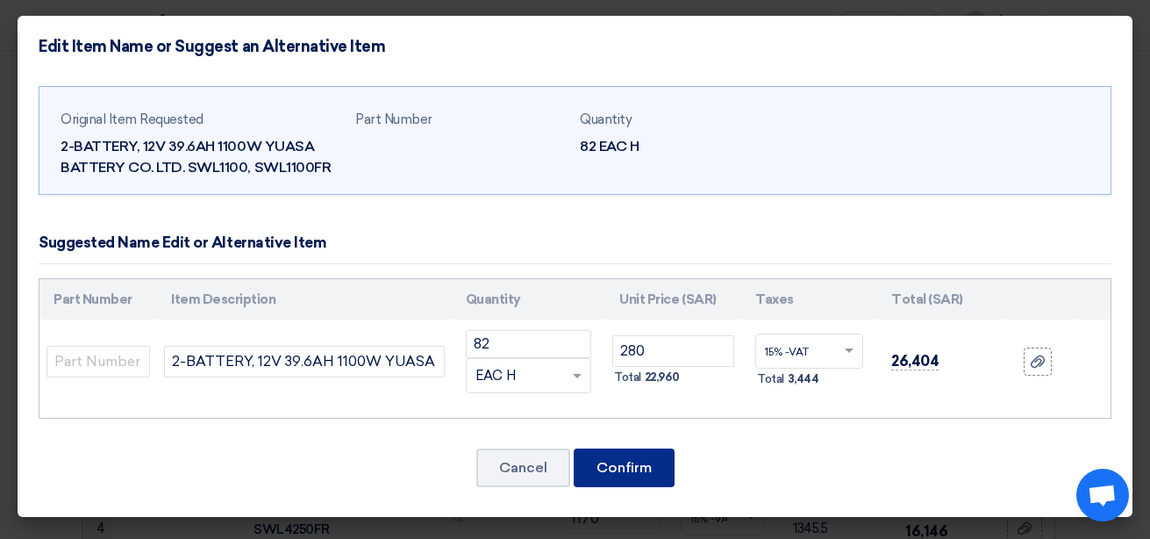
click at [590, 469] on button "Confirm" at bounding box center [624, 467] width 101 height 39
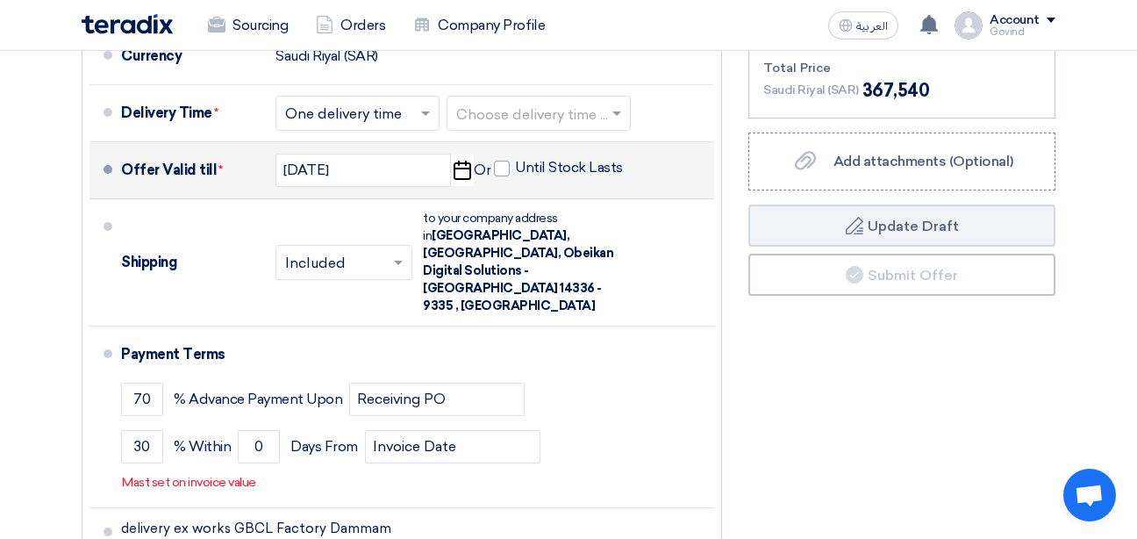
scroll to position [1664, 0]
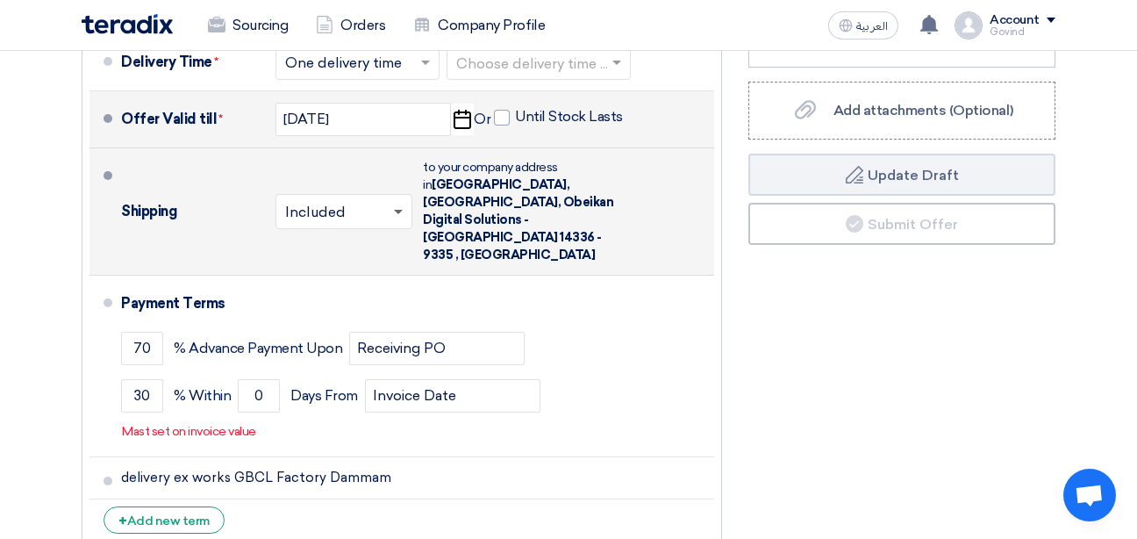
click at [397, 210] on span at bounding box center [398, 213] width 9 height 6
click at [352, 273] on span "Not Included" at bounding box center [330, 281] width 90 height 17
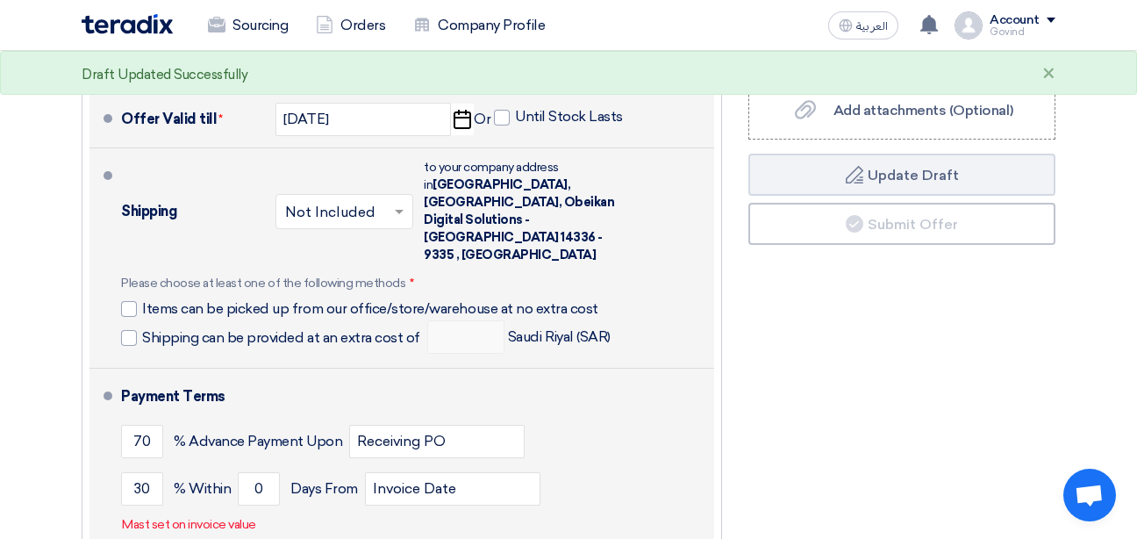
click at [184, 516] on p "Mast set on invoice value" at bounding box center [189, 525] width 134 height 18
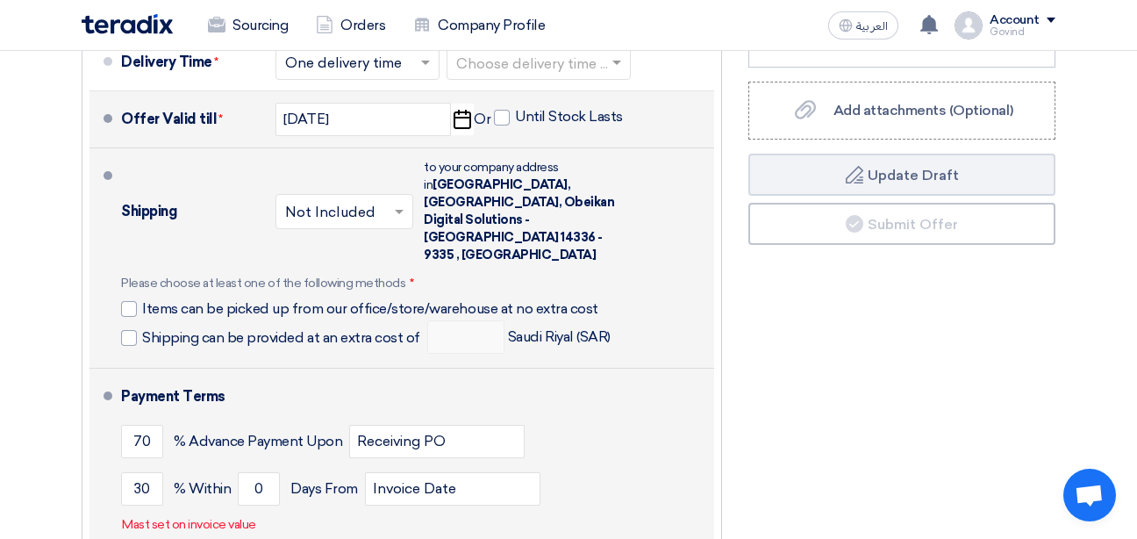
click at [184, 516] on p "Mast set on invoice value" at bounding box center [189, 525] width 134 height 18
click at [176, 516] on p "Mast set on invoice value" at bounding box center [189, 525] width 134 height 18
click at [275, 497] on div "Payment Terms 70 % Advance Payment Upon Receiving PO 30 % Within 0 Invoice Date" at bounding box center [414, 459] width 586 height 167
click at [594, 418] on div "70 % Advance Payment Upon Receiving PO" at bounding box center [414, 441] width 586 height 47
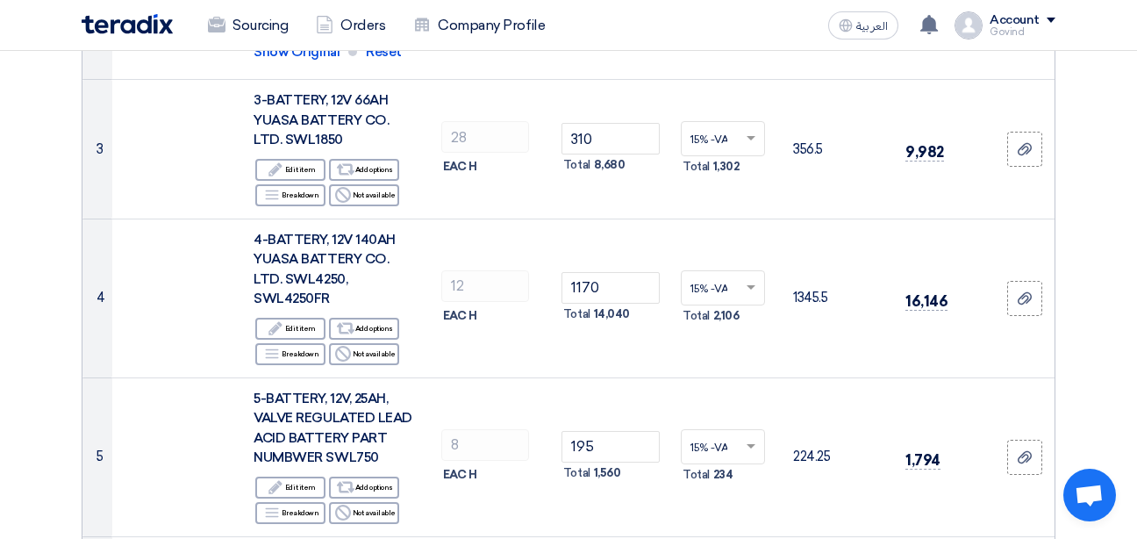
scroll to position [692, 0]
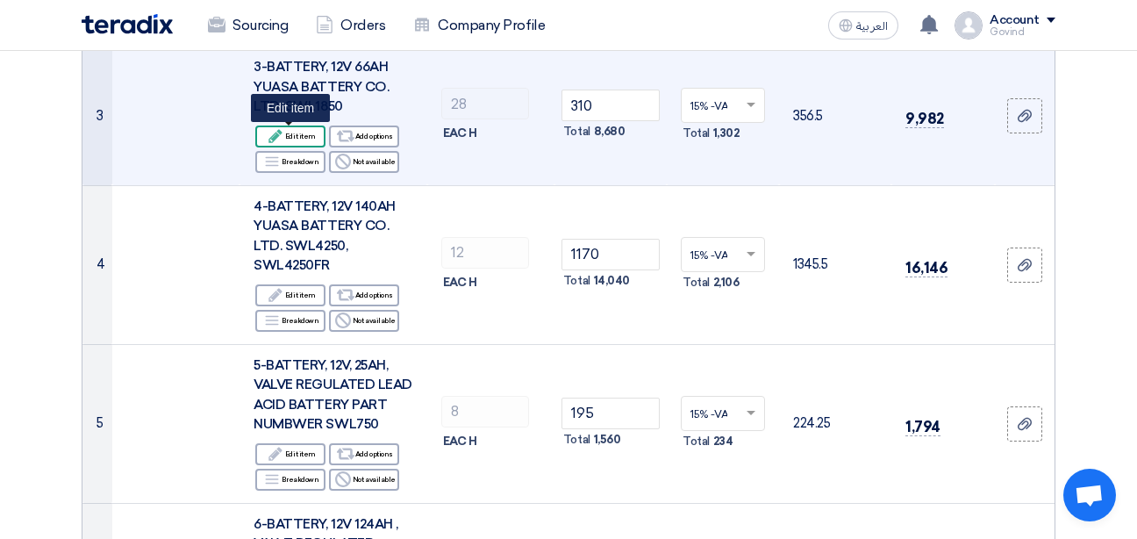
click at [293, 139] on div "Edit Edit item" at bounding box center [290, 136] width 70 height 22
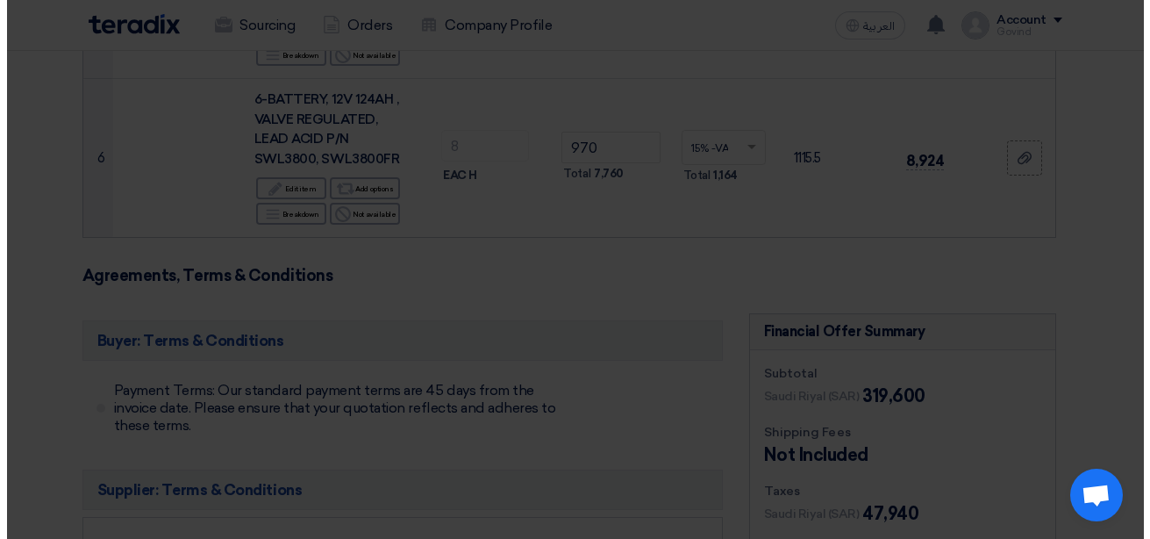
scroll to position [461, 0]
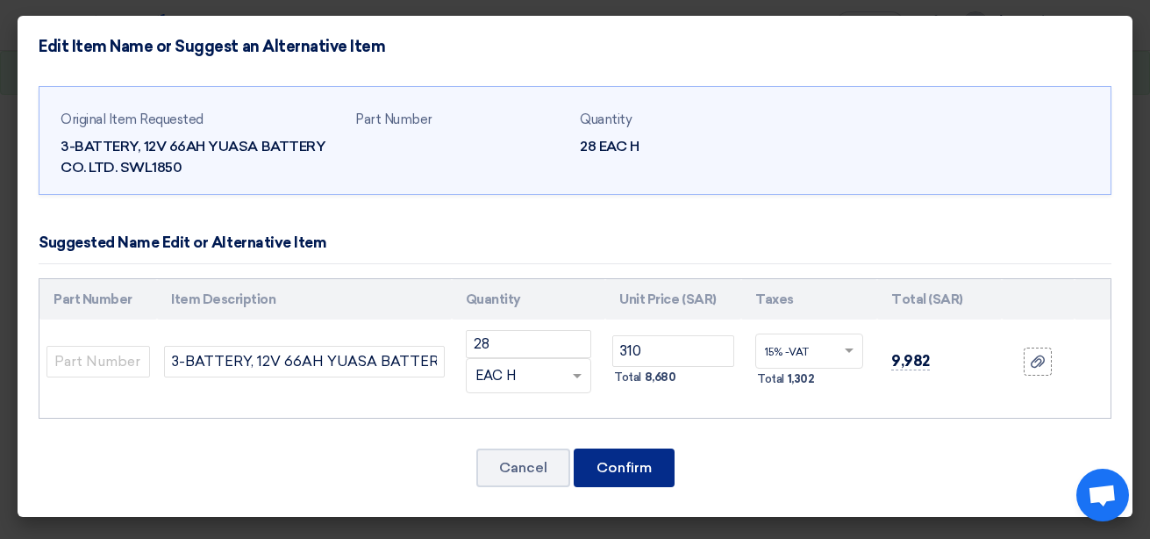
click at [634, 462] on button "Confirm" at bounding box center [624, 467] width 101 height 39
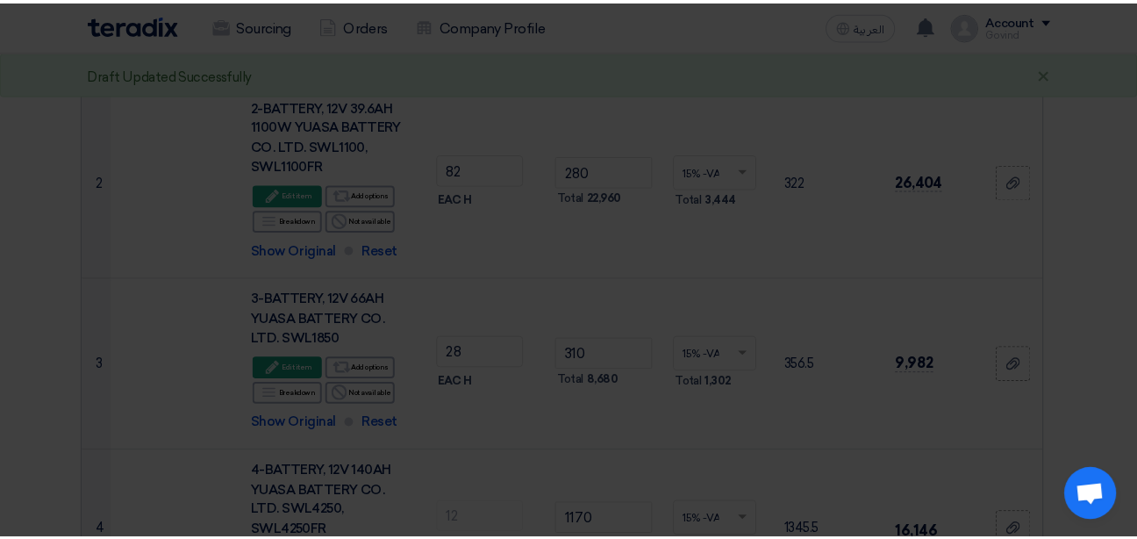
scroll to position [919, 0]
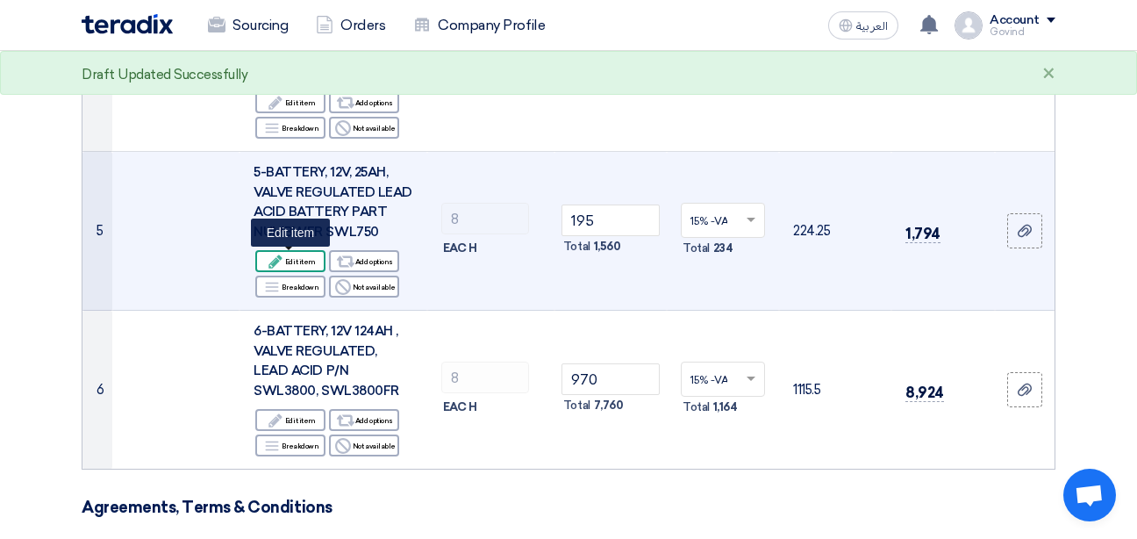
click at [300, 267] on div "Edit Edit item" at bounding box center [290, 261] width 70 height 22
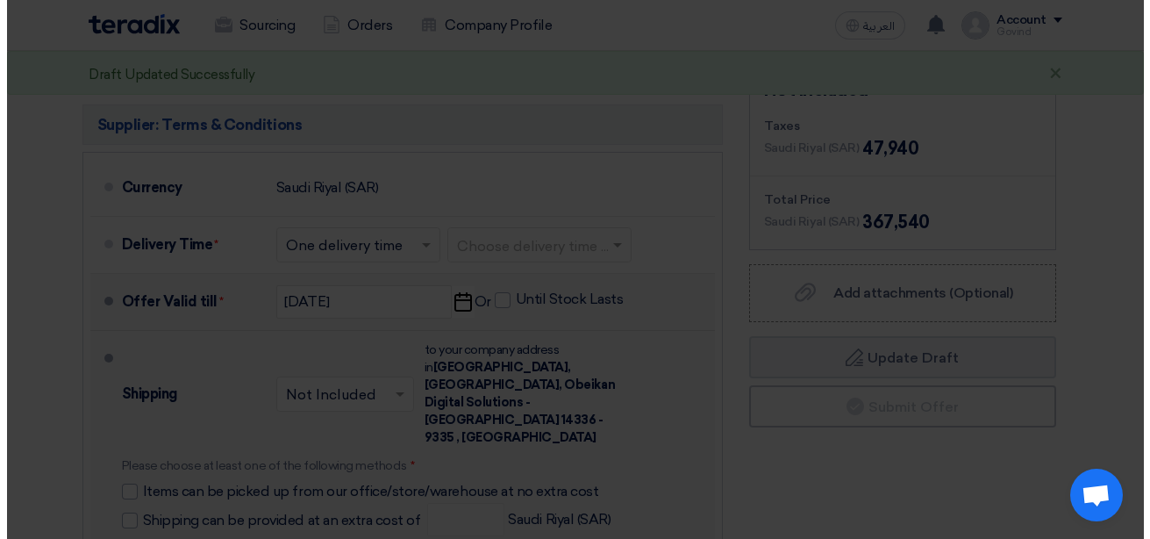
scroll to position [321, 0]
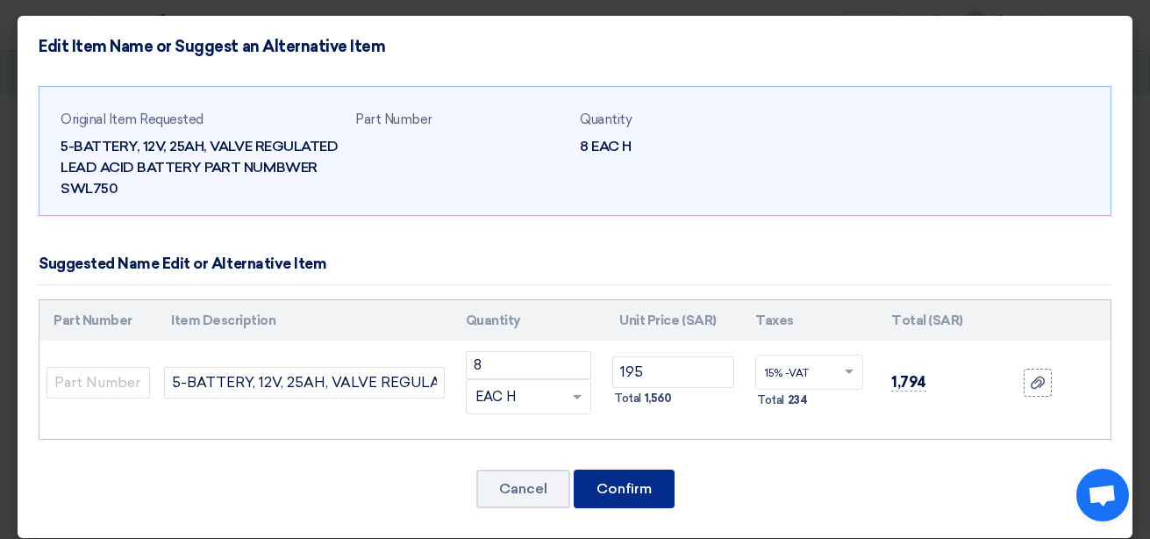
click at [585, 482] on button "Confirm" at bounding box center [624, 488] width 101 height 39
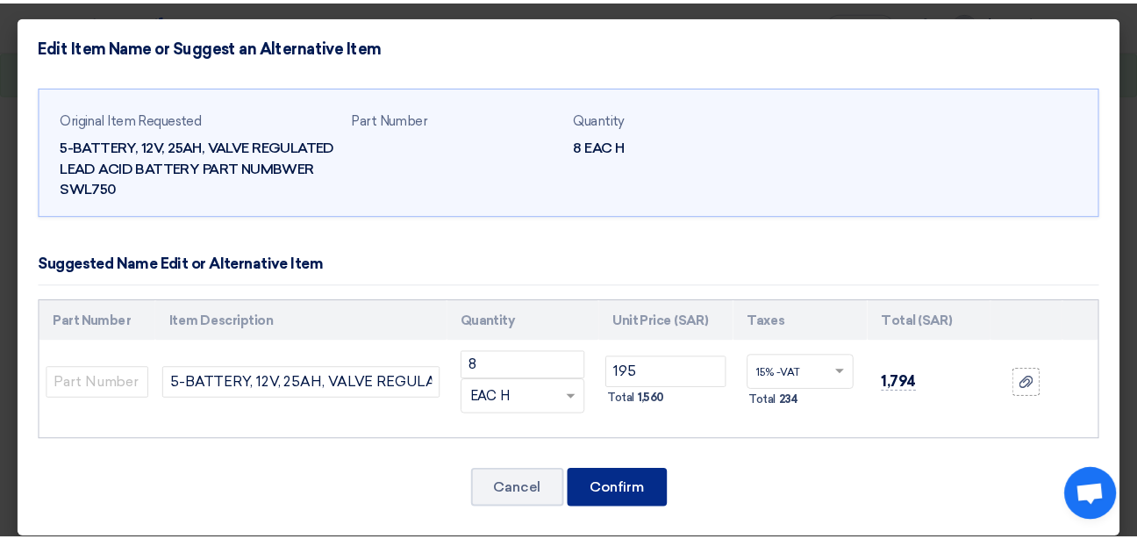
scroll to position [919, 0]
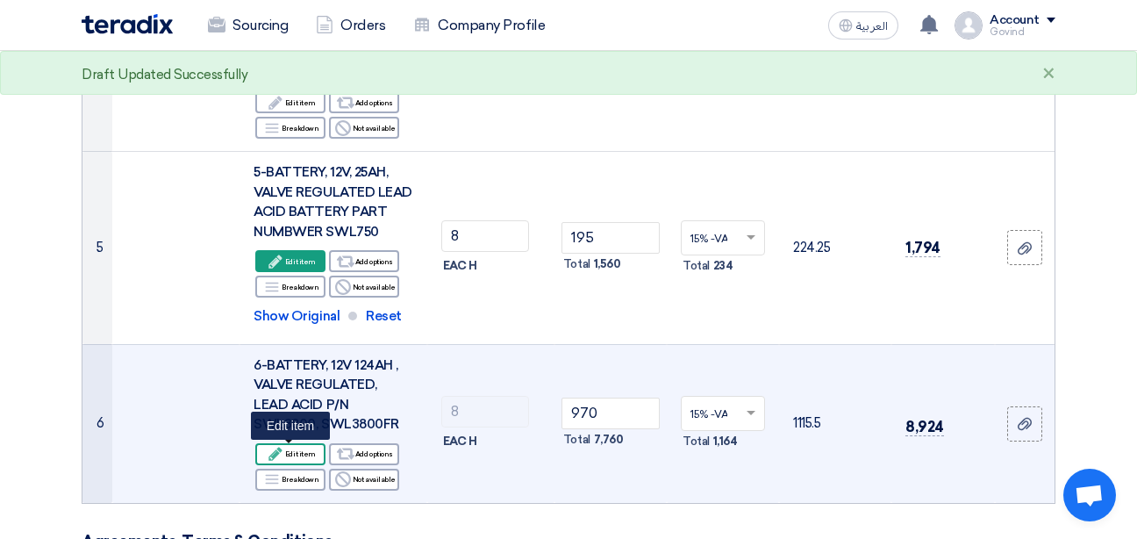
click at [304, 450] on div "Edit Edit item" at bounding box center [290, 454] width 70 height 22
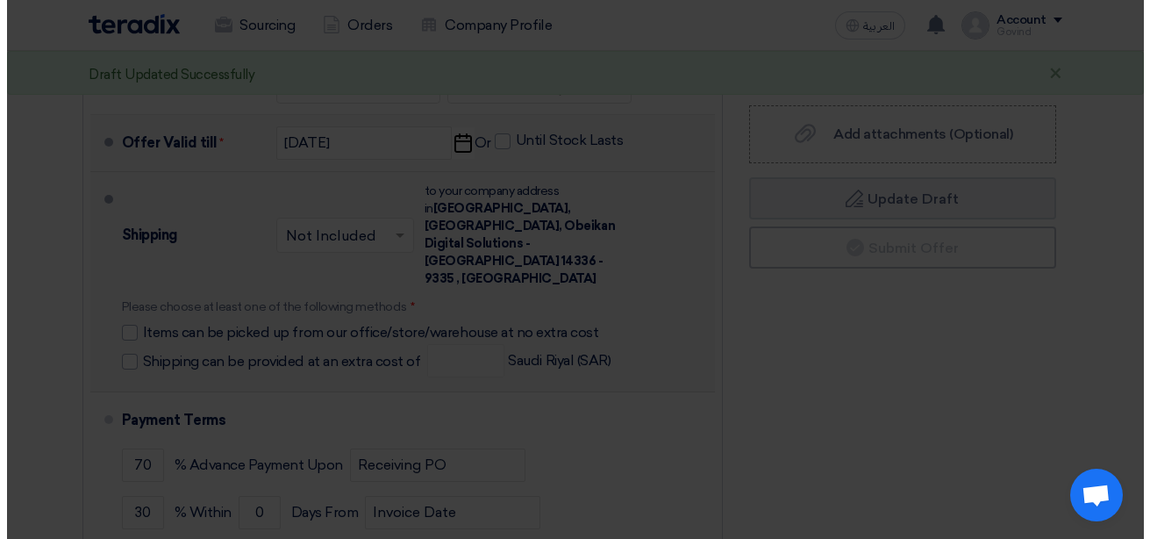
scroll to position [321, 0]
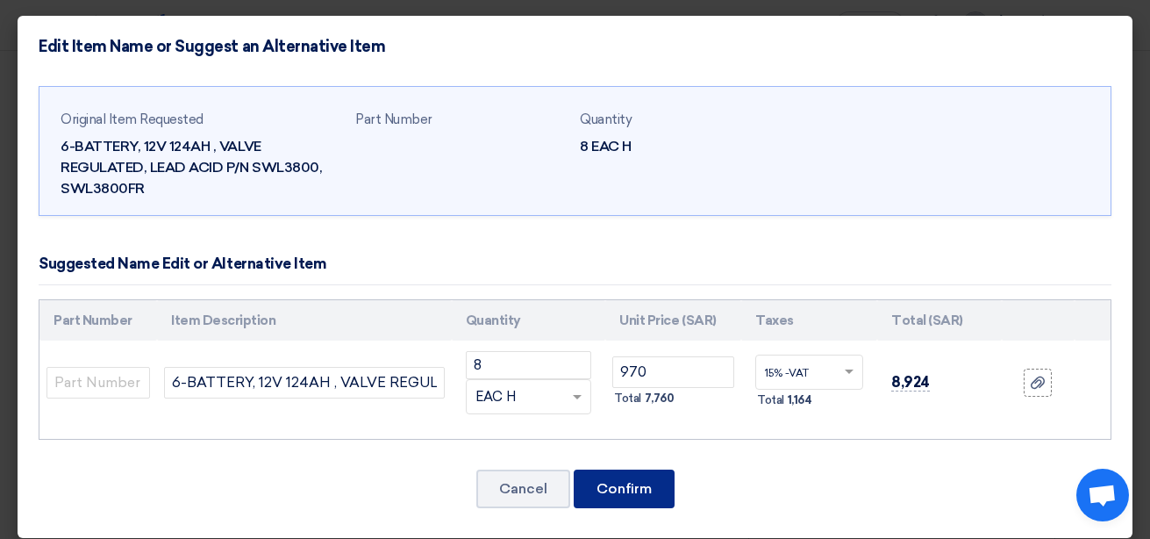
click at [624, 503] on button "Confirm" at bounding box center [624, 488] width 101 height 39
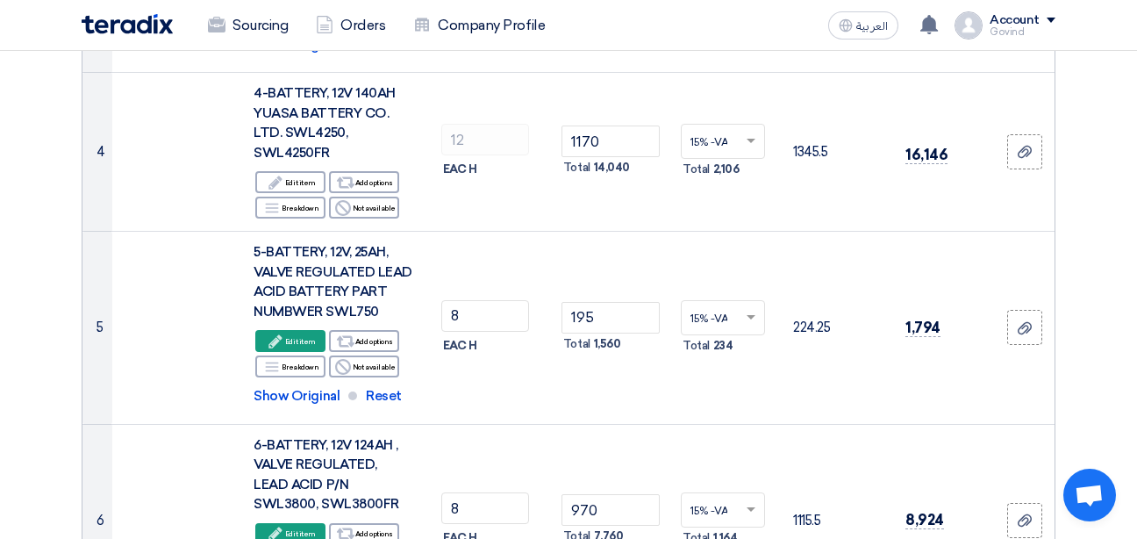
scroll to position [740, 0]
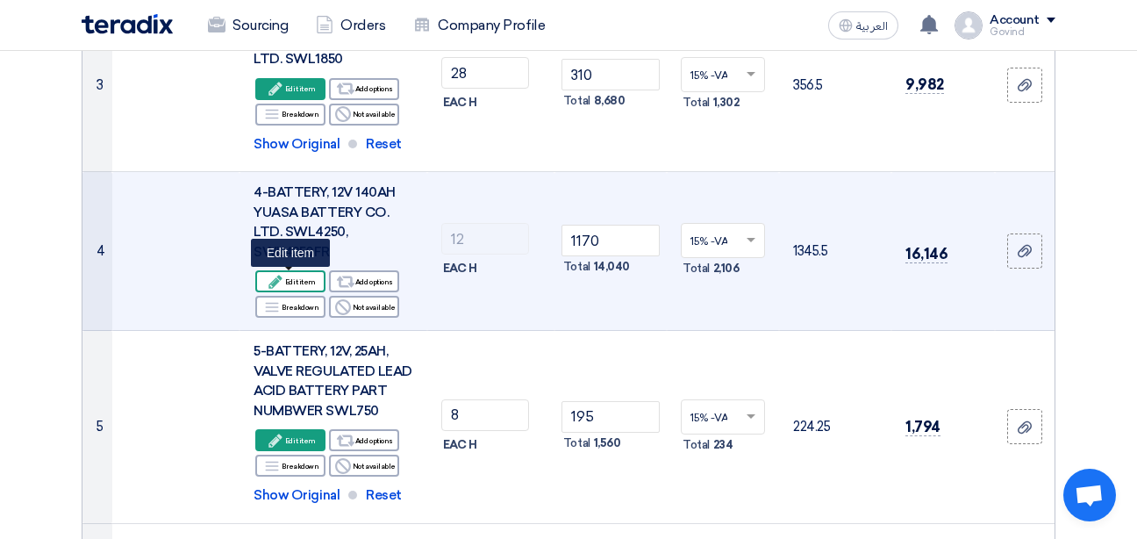
click at [308, 279] on div "Edit Edit item" at bounding box center [290, 281] width 70 height 22
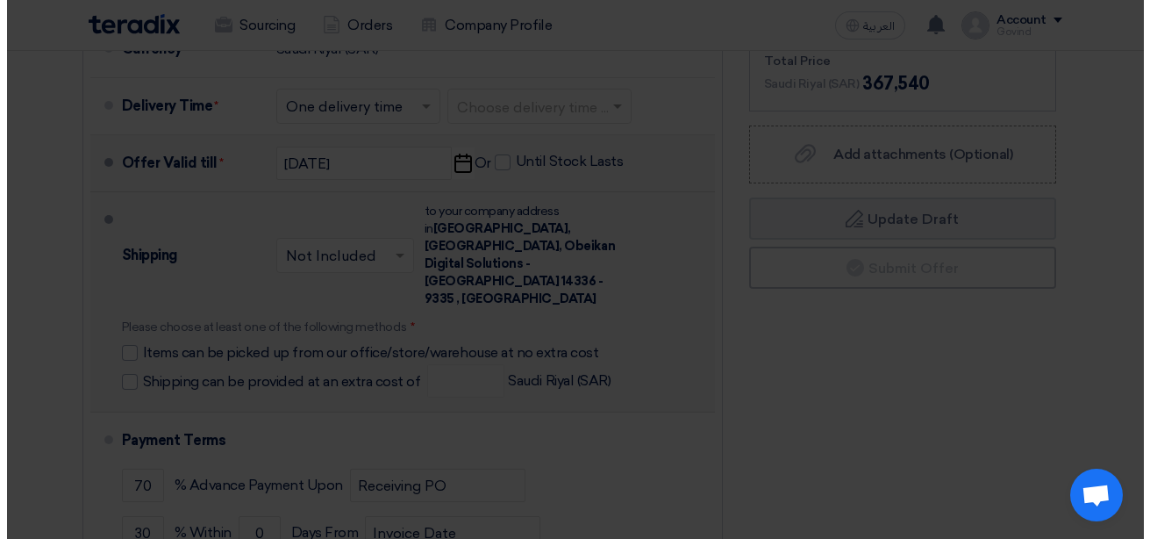
scroll to position [315, 0]
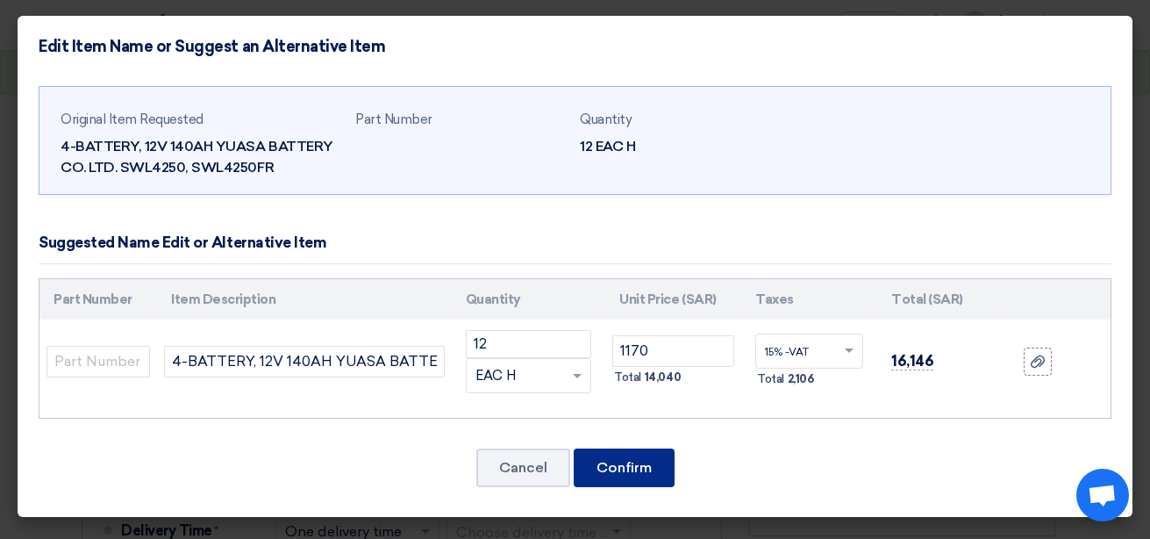
click at [605, 457] on button "Confirm" at bounding box center [624, 467] width 101 height 39
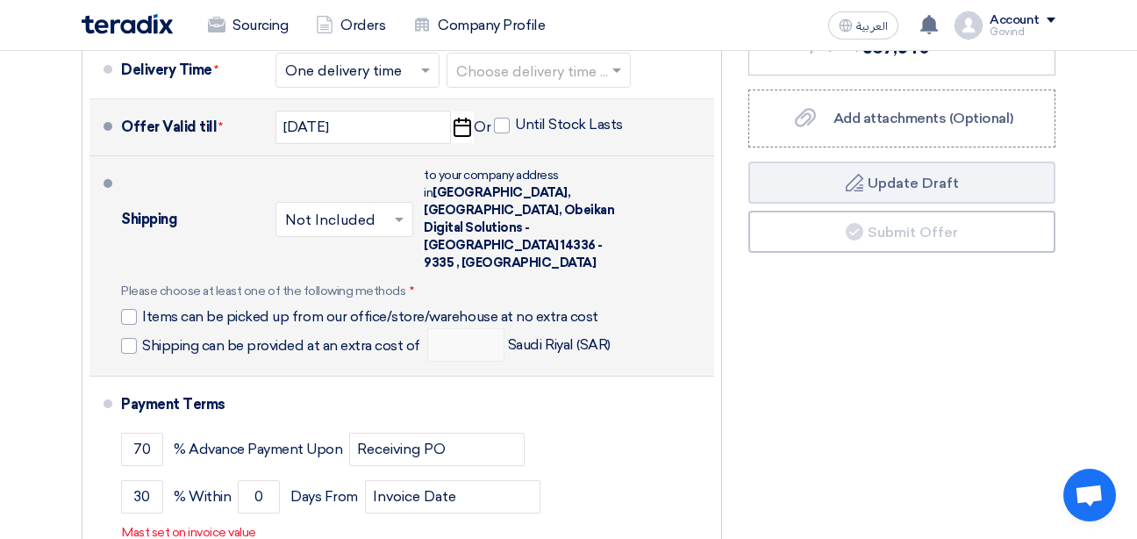
scroll to position [1796, 0]
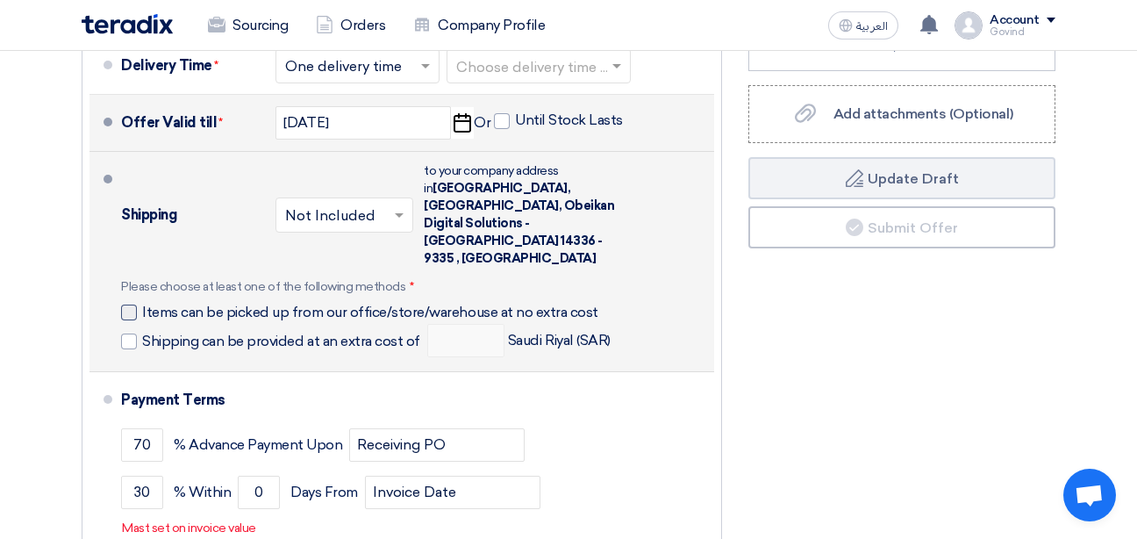
click at [132, 304] on div at bounding box center [129, 312] width 16 height 16
click at [142, 303] on input "Items can be picked up from our office/store/warehouse at no extra cost" at bounding box center [374, 319] width 465 height 33
checkbox input "true"
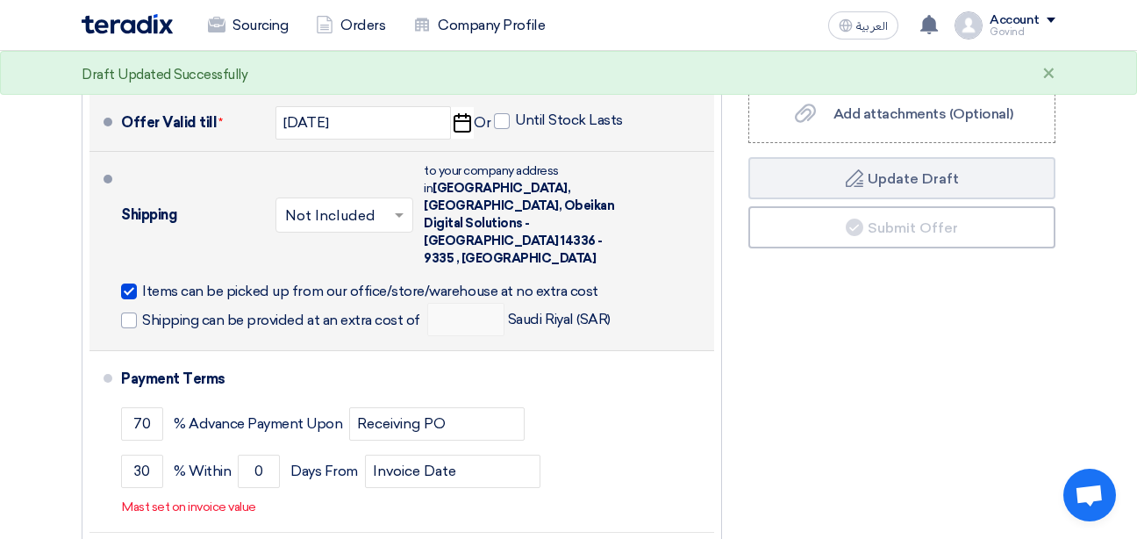
click at [132, 312] on span at bounding box center [129, 320] width 16 height 16
click at [142, 311] on input "Shipping can be provided at an extra cost of" at bounding box center [283, 327] width 282 height 33
checkbox input "true"
click at [471, 303] on input "number" at bounding box center [465, 319] width 77 height 33
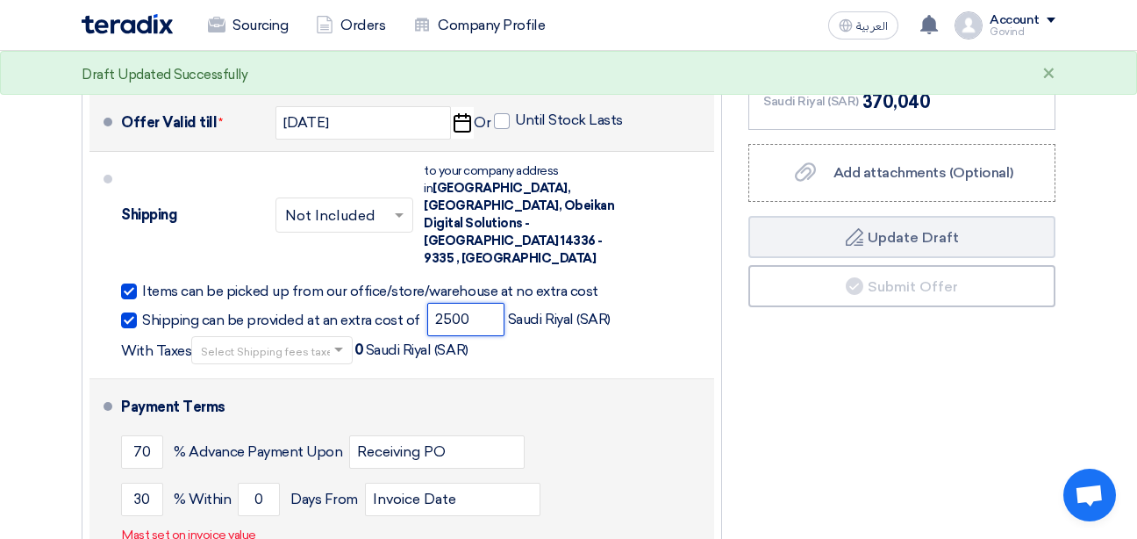
type input "2500"
click at [681, 386] on div "Payment Terms" at bounding box center [407, 407] width 572 height 42
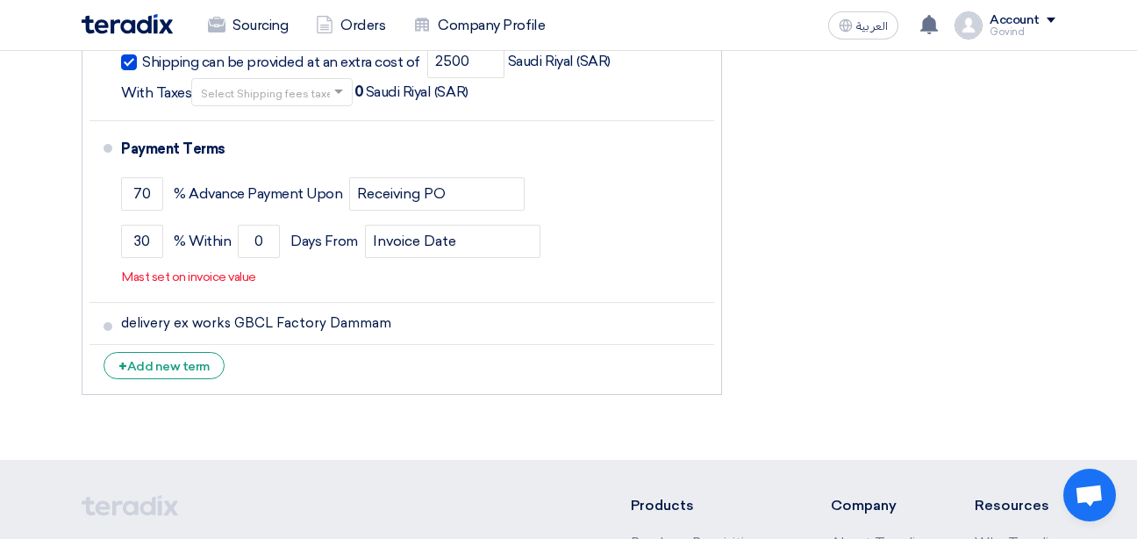
scroll to position [2070, 0]
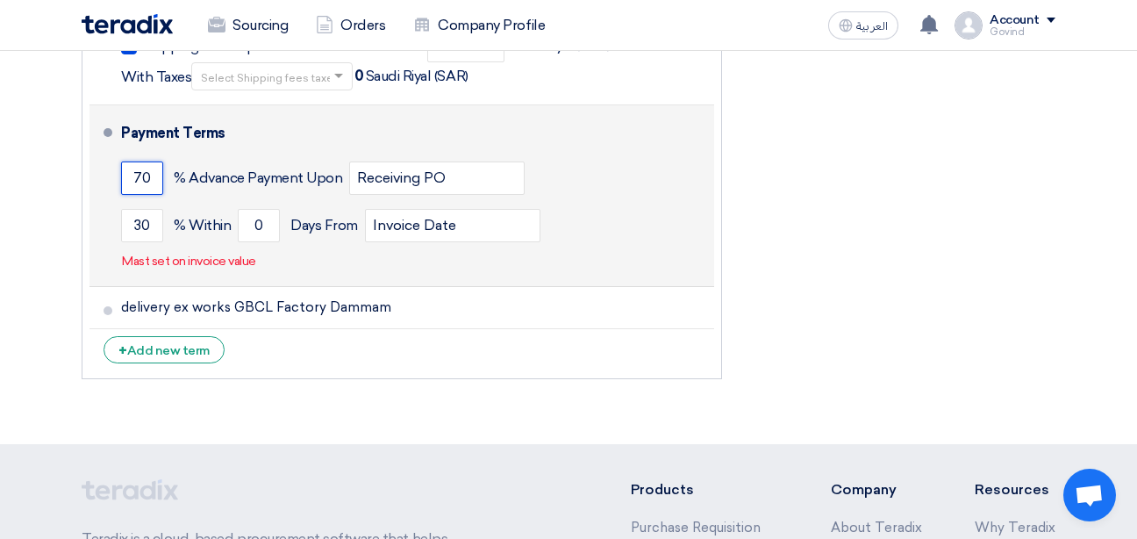
click at [154, 161] on input "70" at bounding box center [142, 177] width 42 height 33
drag, startPoint x: 154, startPoint y: 144, endPoint x: 123, endPoint y: 131, distance: 33.4
click at [123, 161] on input "70" at bounding box center [142, 177] width 42 height 33
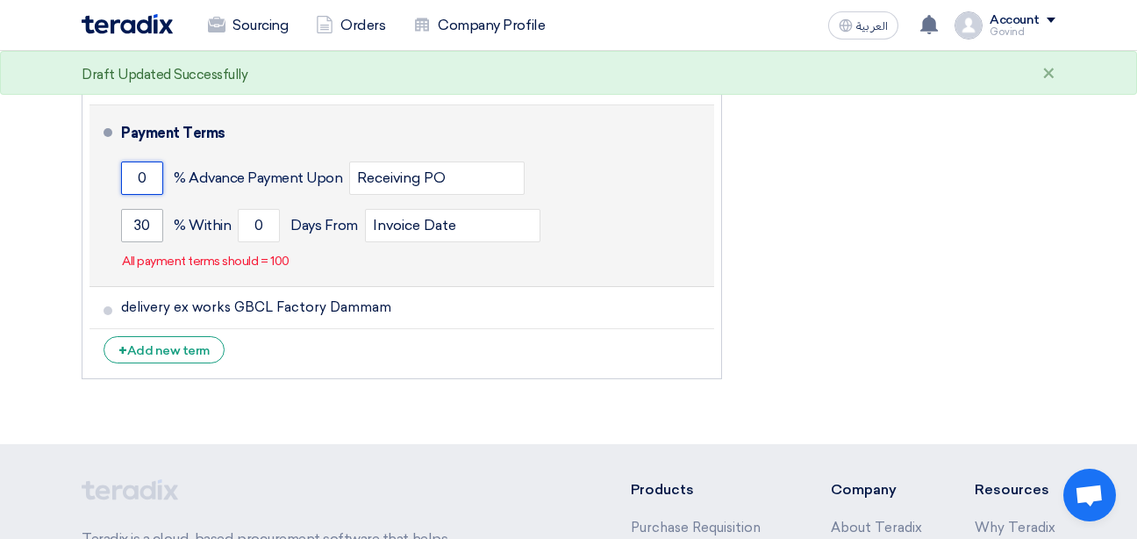
type input "0"
click at [153, 209] on input "30" at bounding box center [142, 225] width 42 height 33
type input "3"
type input "100"
click at [264, 209] on input "0" at bounding box center [259, 225] width 42 height 33
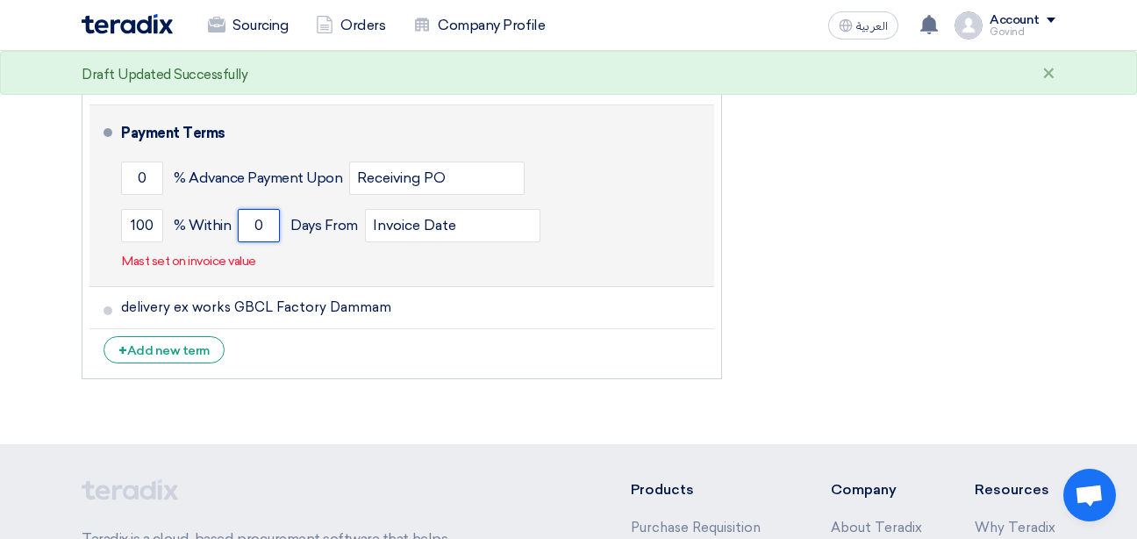
drag, startPoint x: 264, startPoint y: 187, endPoint x: 247, endPoint y: 190, distance: 16.9
click at [247, 209] on input "0" at bounding box center [259, 225] width 42 height 33
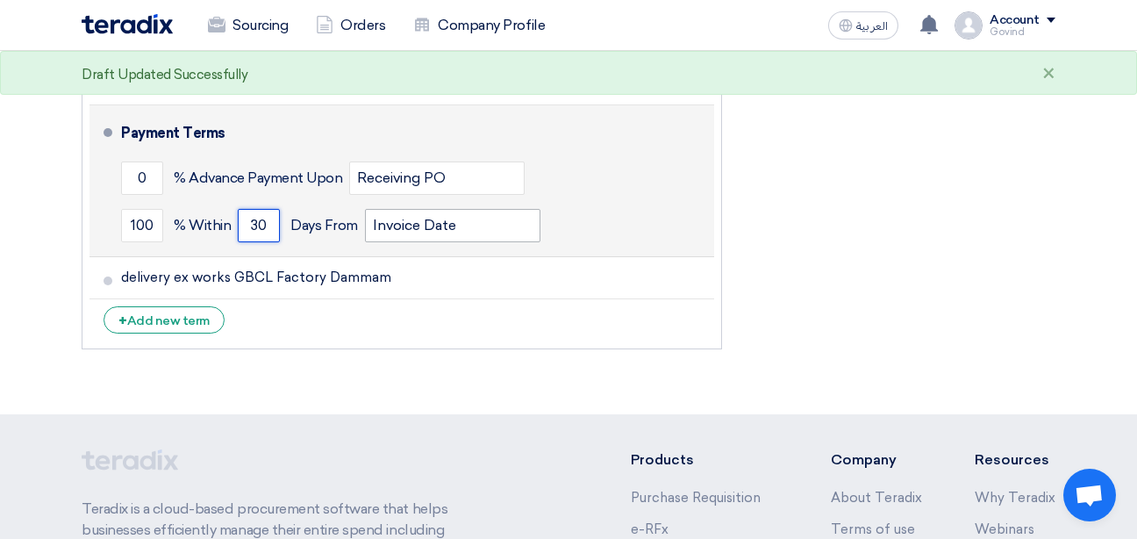
type input "30"
click at [418, 209] on input "Invoice Date" at bounding box center [452, 225] width 175 height 33
click at [459, 209] on input "Invoice Date" at bounding box center [452, 225] width 175 height 33
click at [531, 209] on input "Invoice Date" at bounding box center [452, 225] width 175 height 33
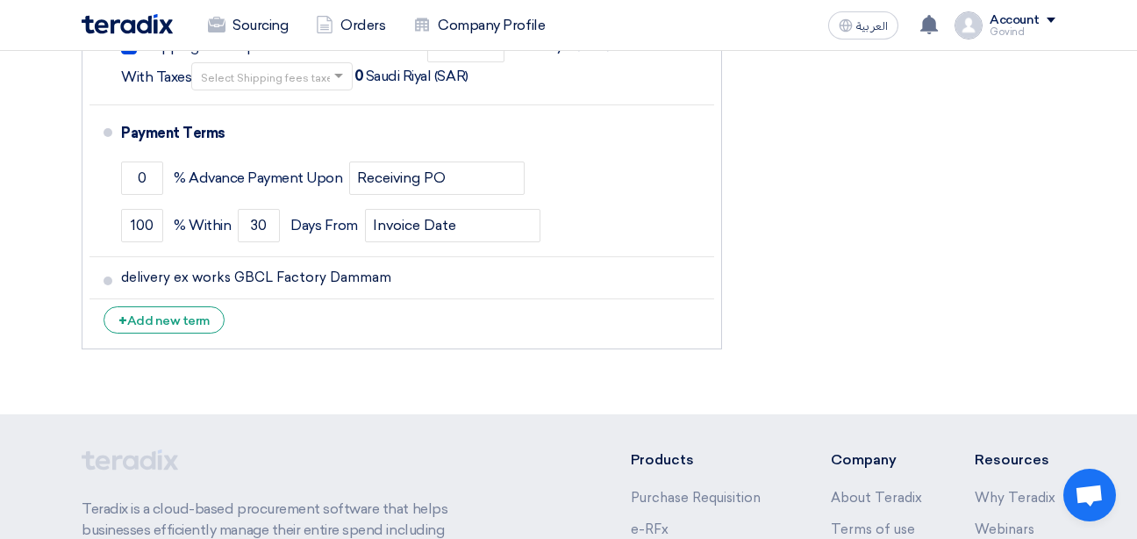
click at [283, 32] on link "Sourcing" at bounding box center [248, 25] width 108 height 39
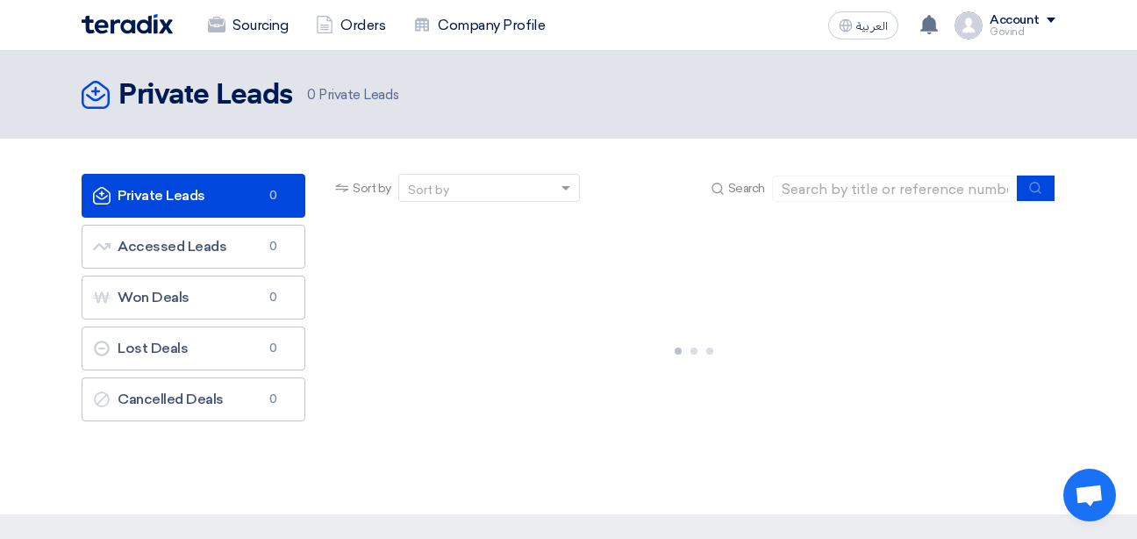
click at [283, 32] on link "Sourcing" at bounding box center [248, 25] width 108 height 39
click at [352, 28] on link "Orders" at bounding box center [350, 25] width 97 height 39
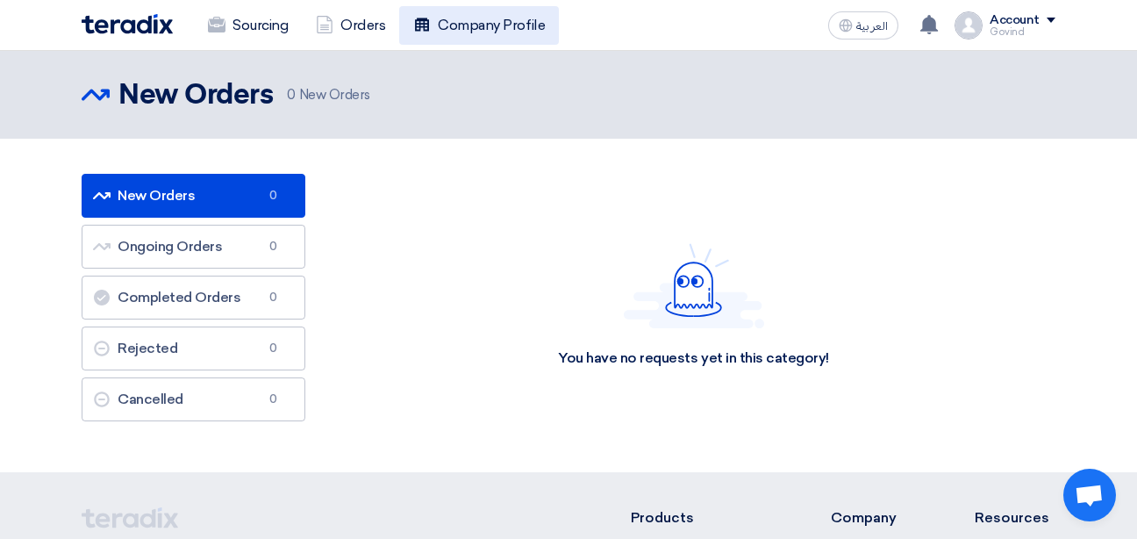
click at [443, 14] on link "Company Profile" at bounding box center [479, 25] width 160 height 39
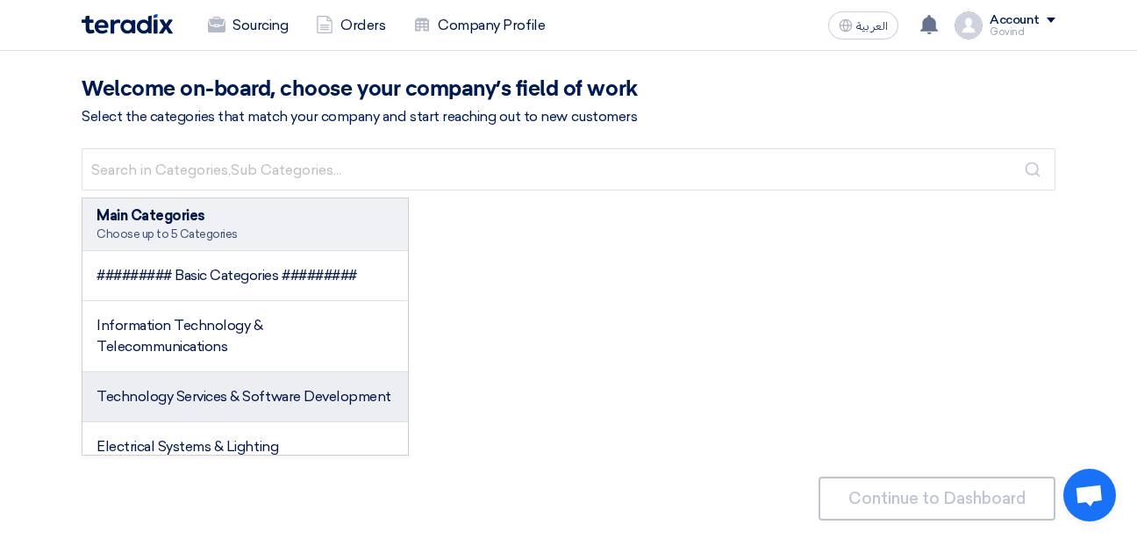
click at [297, 390] on span "Technology Services & Software Development" at bounding box center [244, 396] width 295 height 17
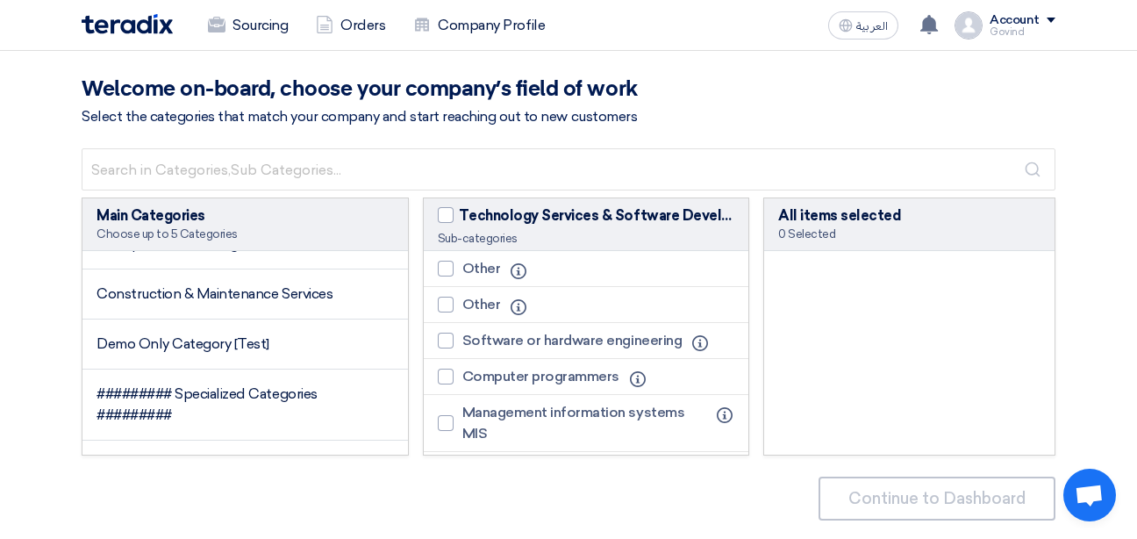
scroll to position [992, 0]
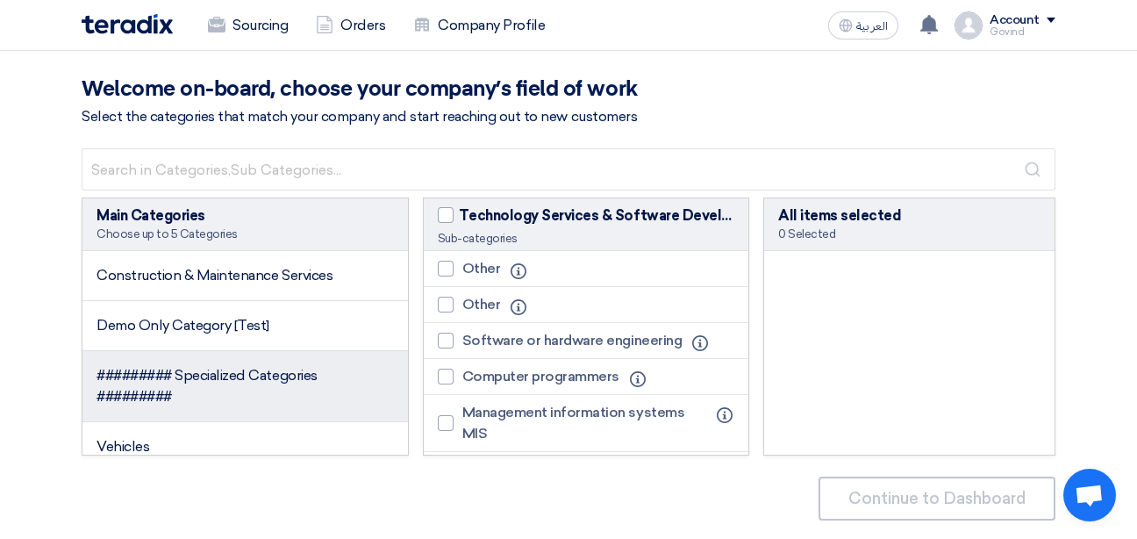
click at [262, 390] on span "######### Specialized Categories #########" at bounding box center [207, 386] width 221 height 38
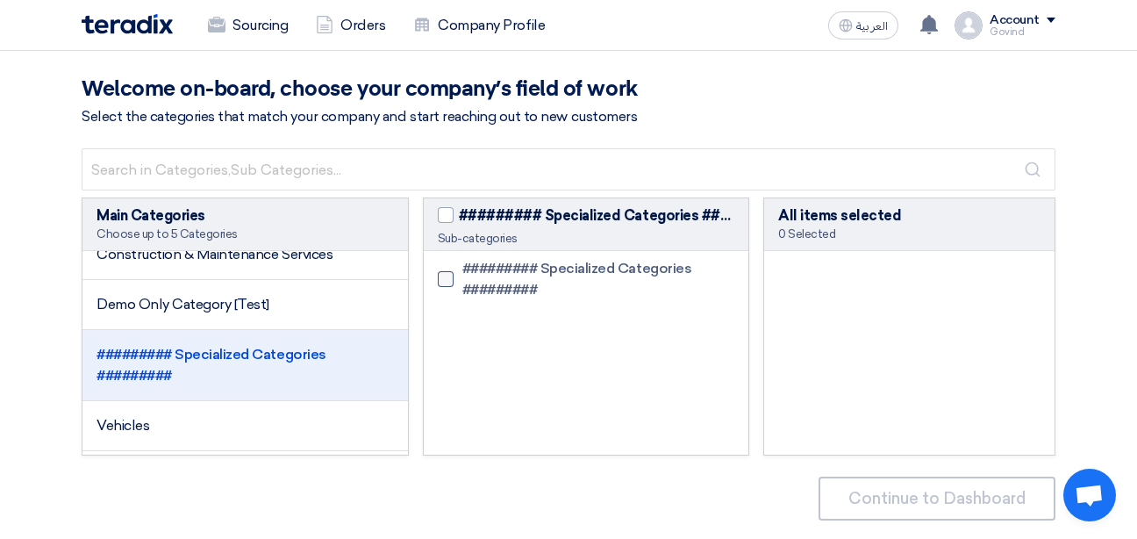
click at [441, 278] on div at bounding box center [446, 279] width 16 height 16
click at [462, 278] on input "######### Specialized Categories #########" at bounding box center [467, 279] width 11 height 11
checkbox input "true"
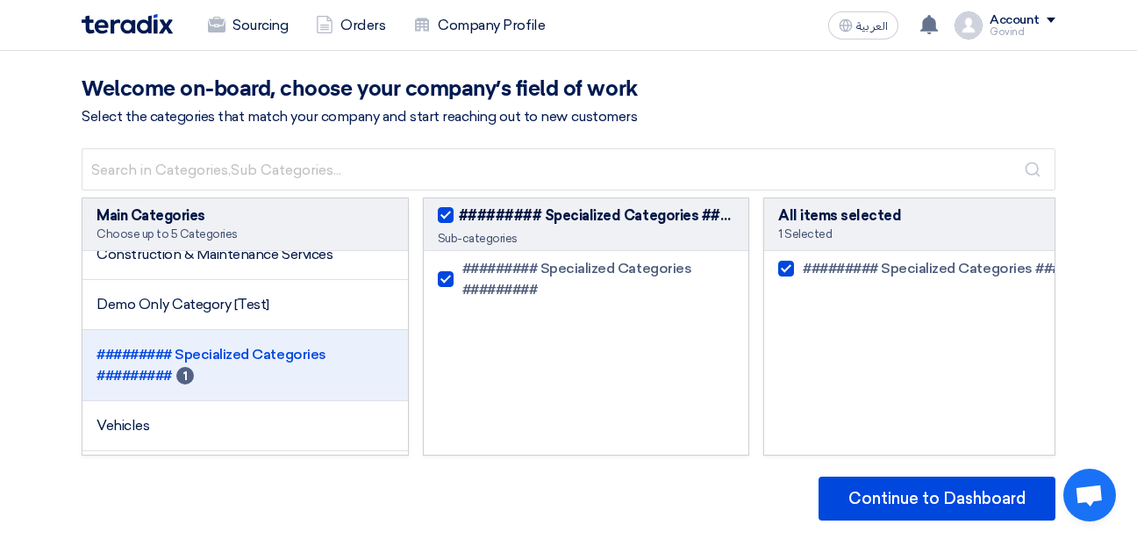
click at [441, 278] on div at bounding box center [446, 279] width 16 height 16
click at [462, 278] on input "######### Specialized Categories #########" at bounding box center [467, 279] width 11 height 11
checkbox input "false"
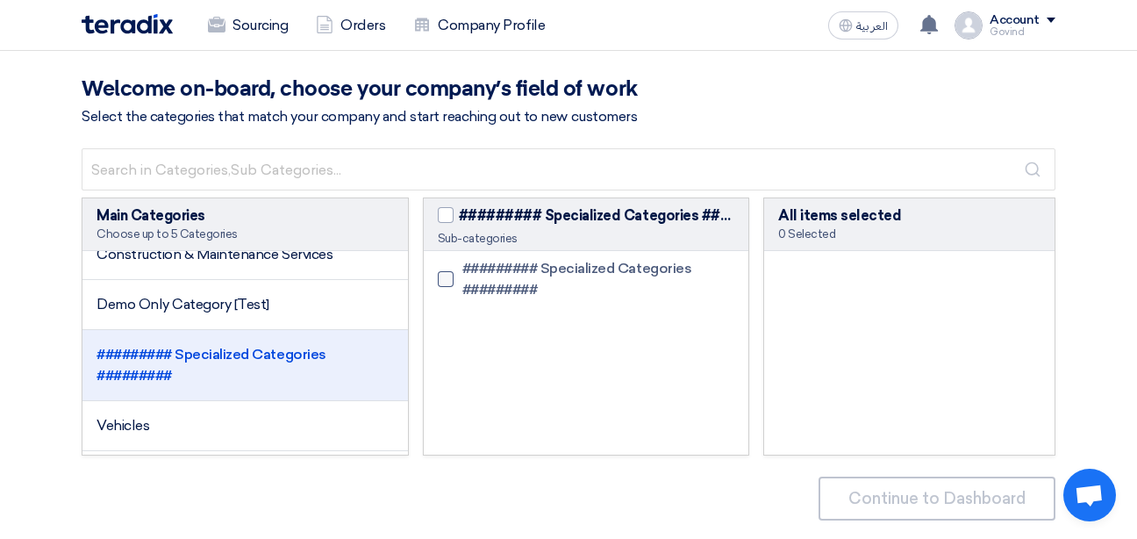
click at [447, 279] on div at bounding box center [446, 279] width 16 height 16
click at [462, 279] on input "######### Specialized Categories #########" at bounding box center [467, 279] width 11 height 11
checkbox input "true"
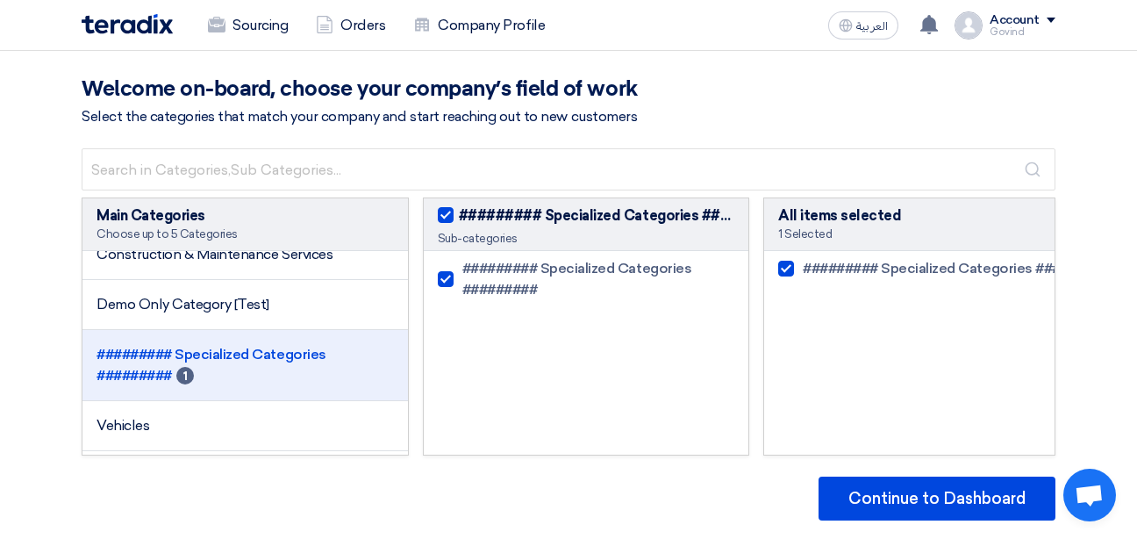
click at [496, 271] on span "######### Specialized Categories #########" at bounding box center [594, 279] width 264 height 42
click at [474, 274] on input "######### Specialized Categories #########" at bounding box center [467, 279] width 11 height 11
checkbox input "false"
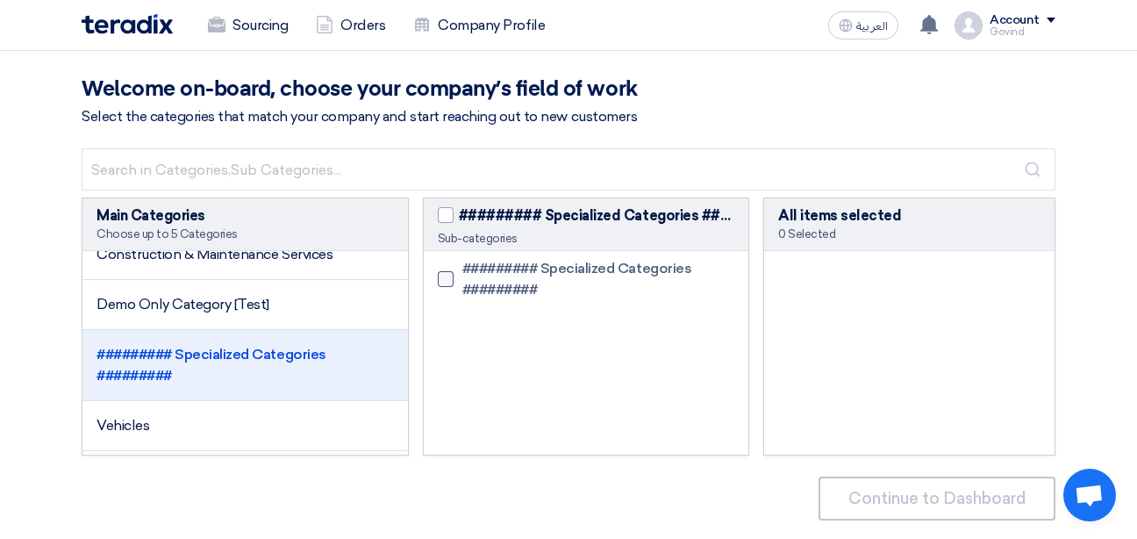
click at [442, 271] on div at bounding box center [446, 279] width 16 height 16
click at [462, 274] on input "######### Specialized Categories #########" at bounding box center [467, 279] width 11 height 11
checkbox input "true"
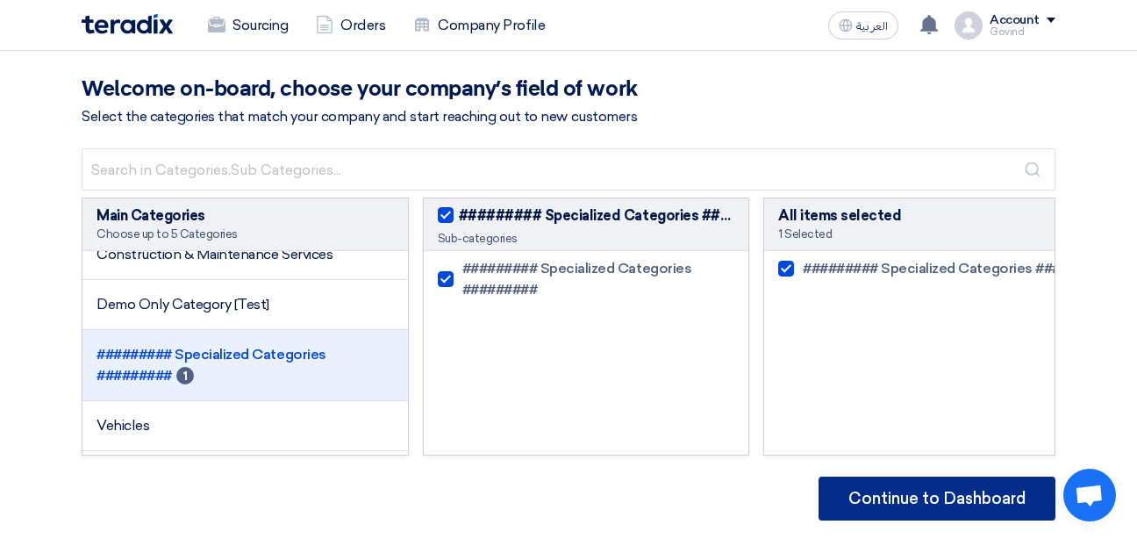
click at [977, 483] on button "Continue to Dashboard" at bounding box center [937, 498] width 237 height 44
click at [939, 493] on button "Continue to Dashboard" at bounding box center [937, 498] width 237 height 44
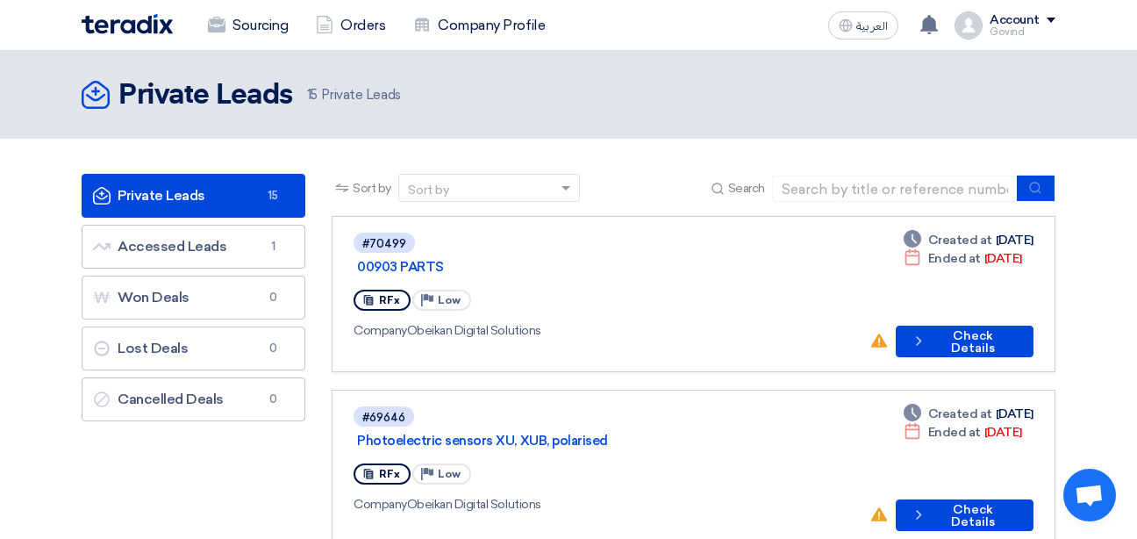
click at [254, 32] on link "Sourcing" at bounding box center [248, 25] width 108 height 39
click at [513, 21] on link "Company Profile" at bounding box center [479, 25] width 160 height 39
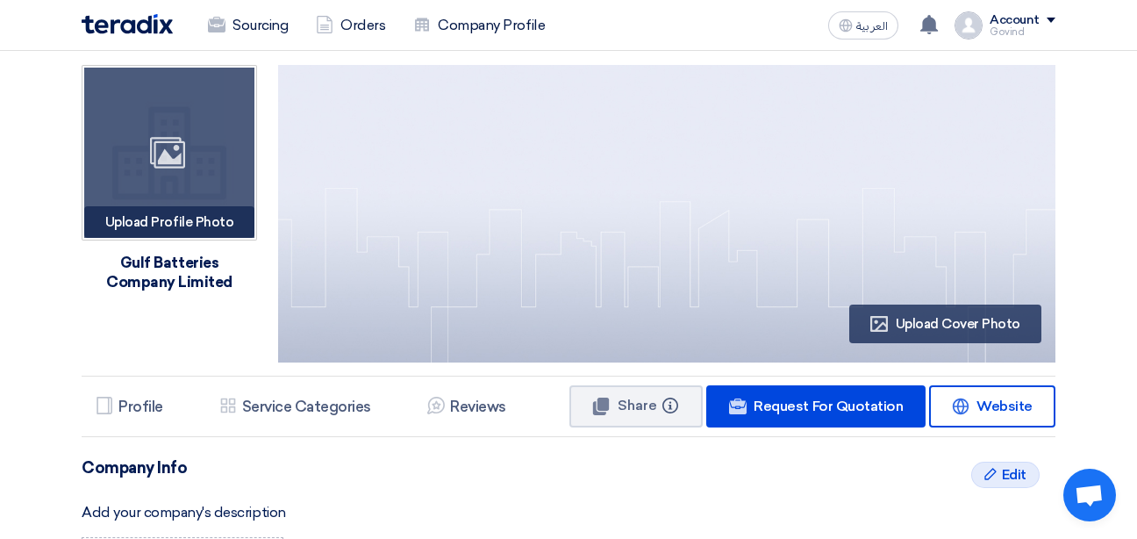
click at [194, 225] on div "Upload Profile Photo Image" at bounding box center [169, 222] width 170 height 32
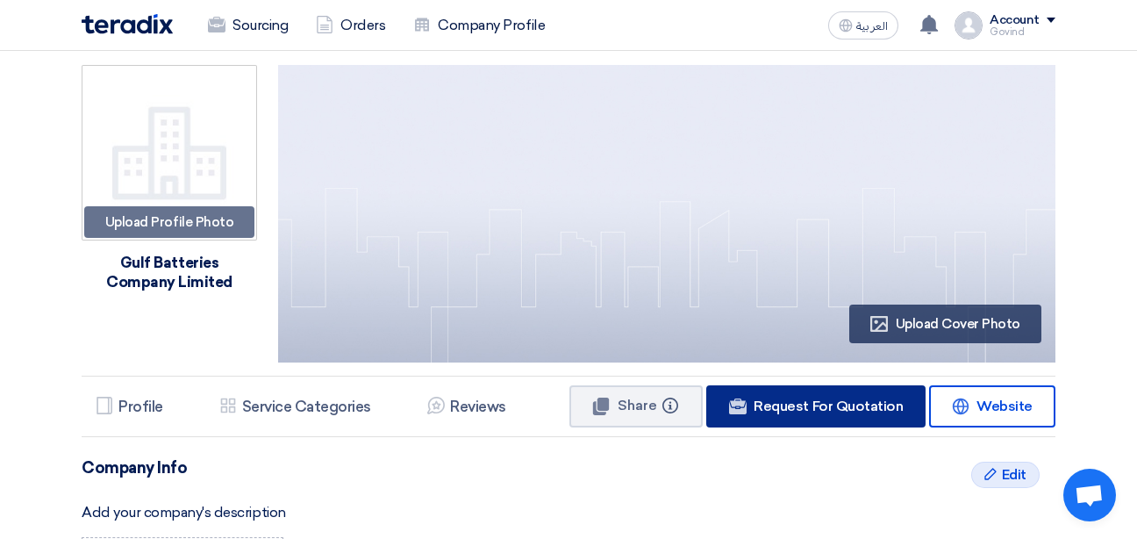
click at [823, 394] on link "Website Request For Quotation" at bounding box center [815, 406] width 219 height 42
